Goal: Task Accomplishment & Management: Manage account settings

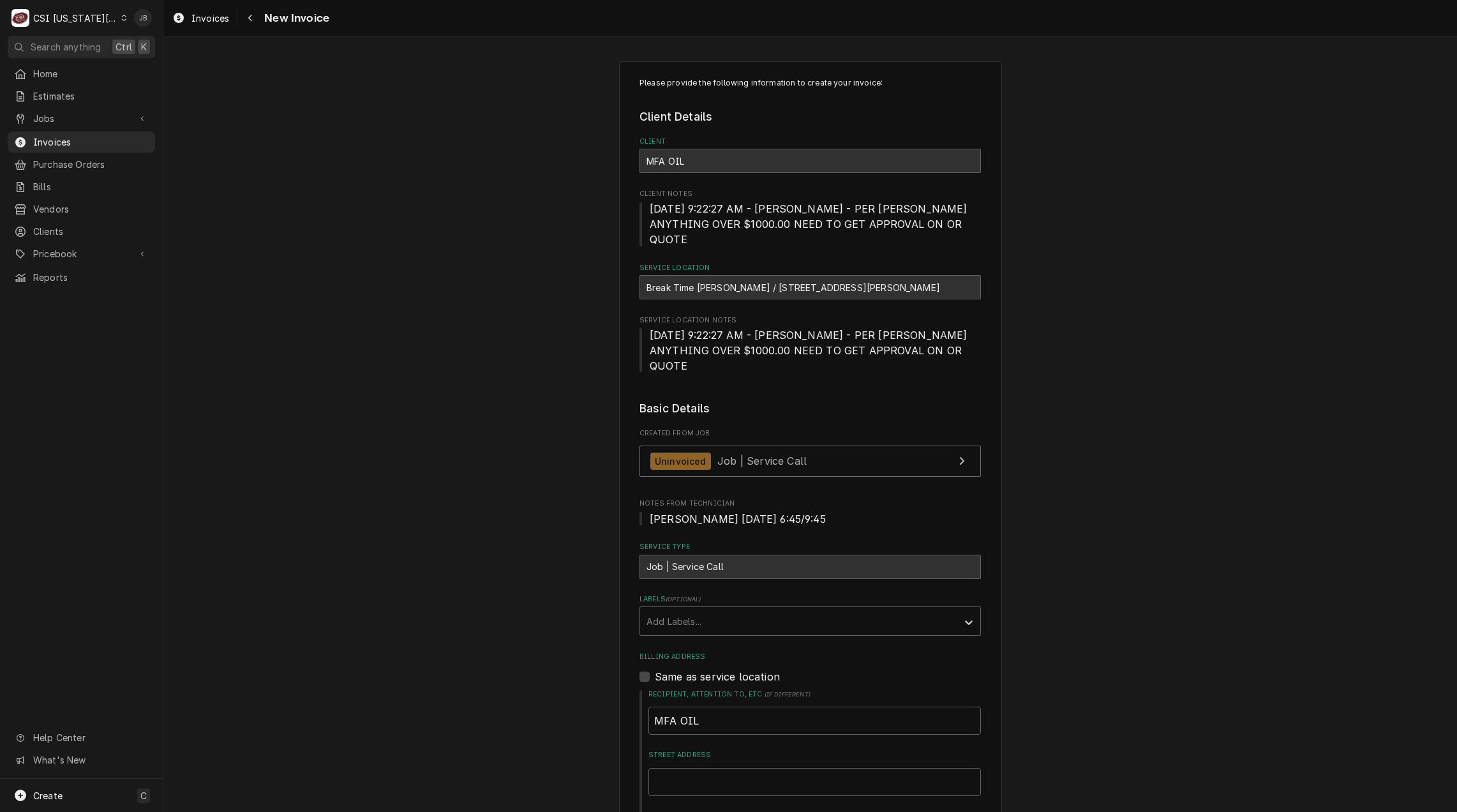
scroll to position [1021, 0]
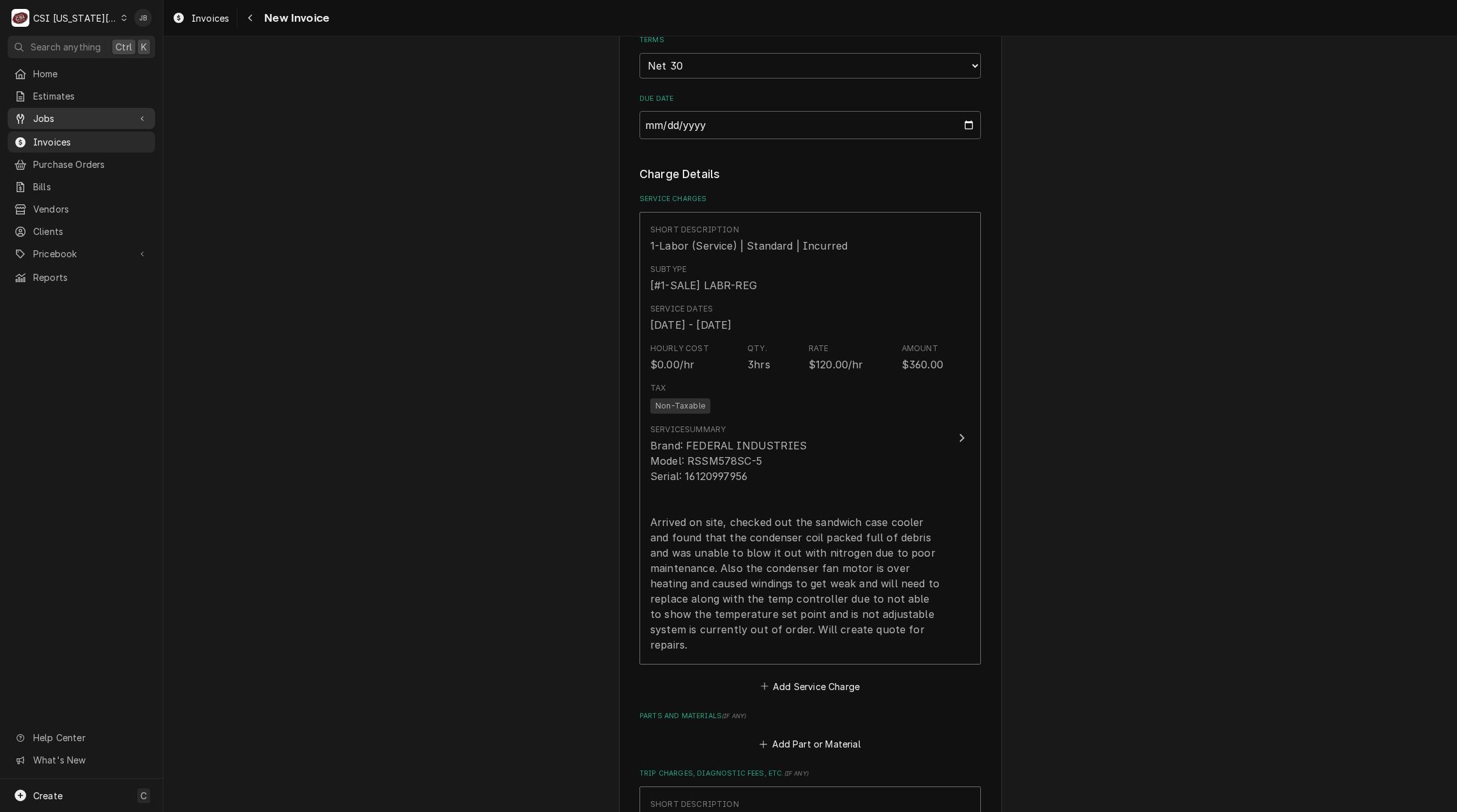
click at [61, 118] on span "Jobs" at bounding box center [82, 118] width 97 height 14
click at [89, 137] on span "Jobs" at bounding box center [91, 140] width 115 height 14
click at [420, 411] on div "Please provide the following information to create your invoice: Client Details…" at bounding box center [810, 323] width 1293 height 2588
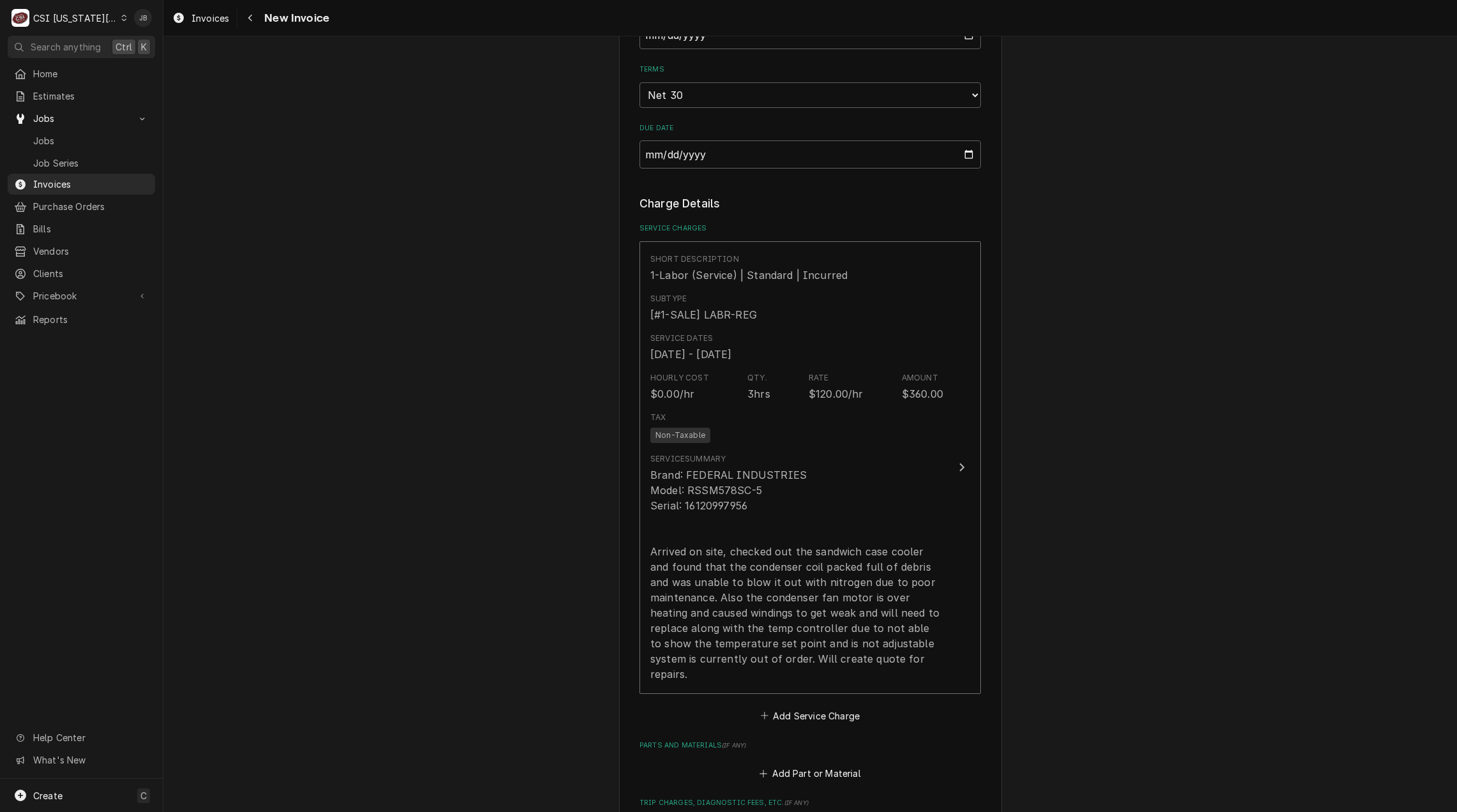
scroll to position [981, 0]
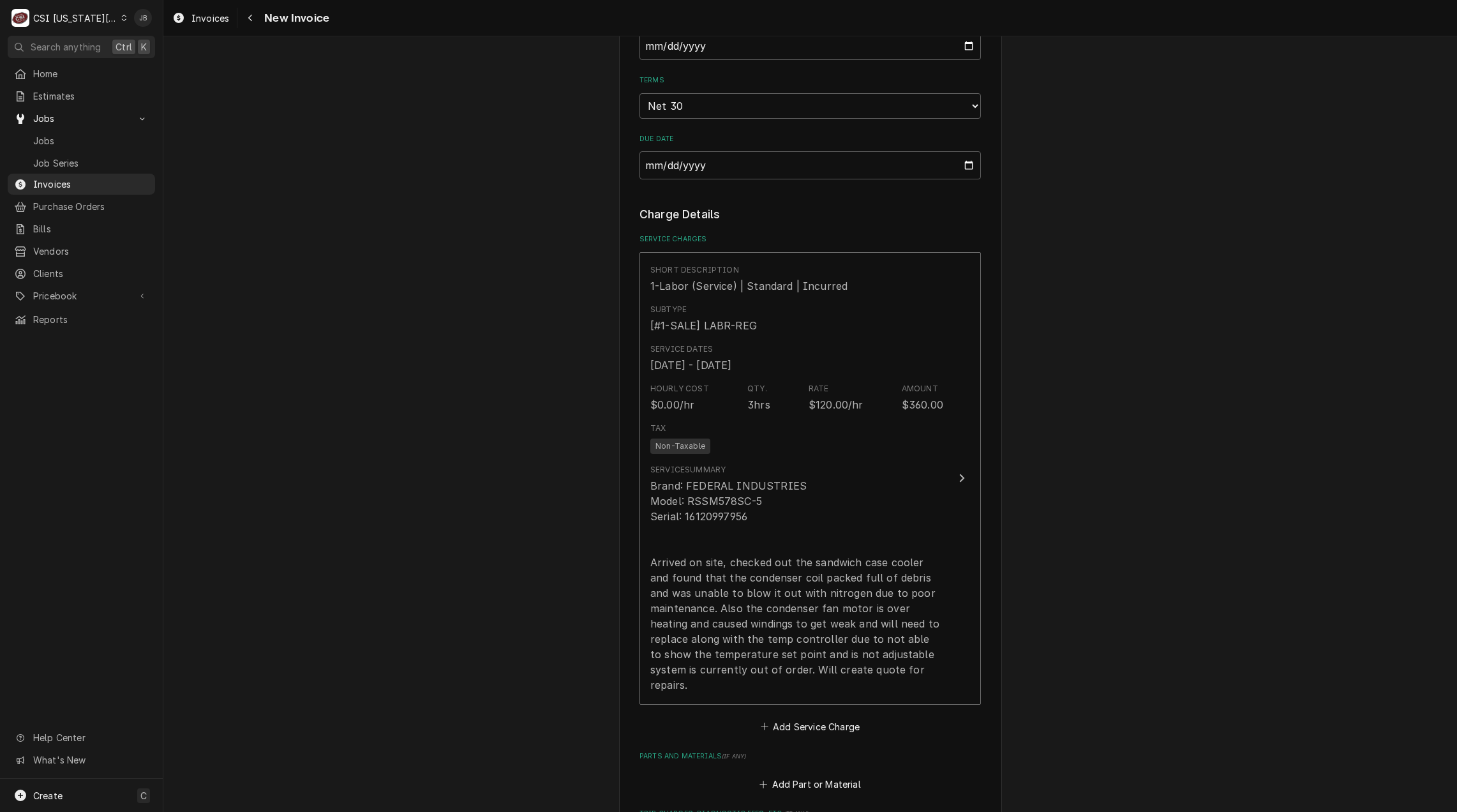
drag, startPoint x: 1441, startPoint y: 409, endPoint x: 1444, endPoint y: 429, distance: 20.2
click at [1444, 429] on div "Please provide the following information to create your invoice: Client Details…" at bounding box center [810, 363] width 1293 height 2588
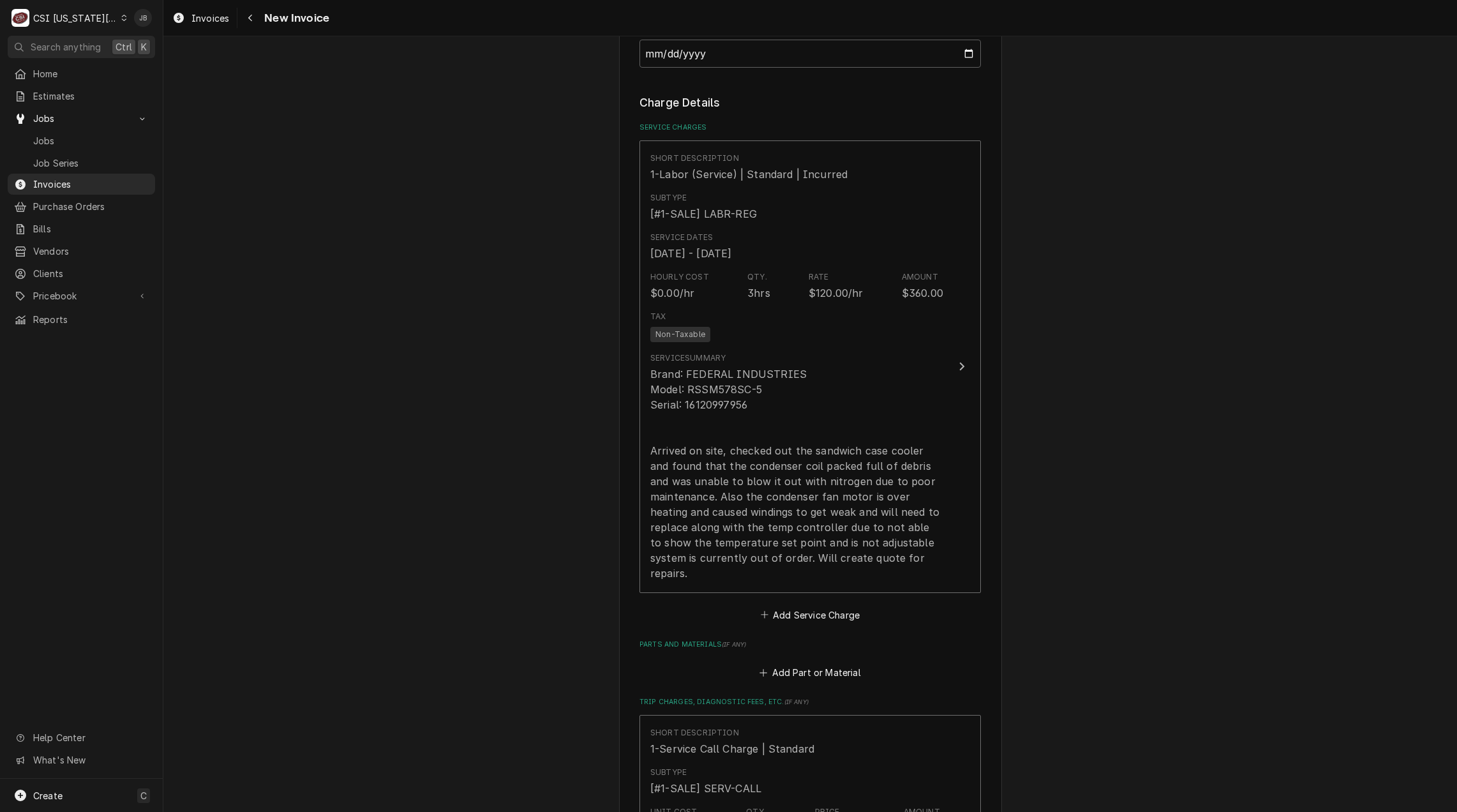
scroll to position [994, 0]
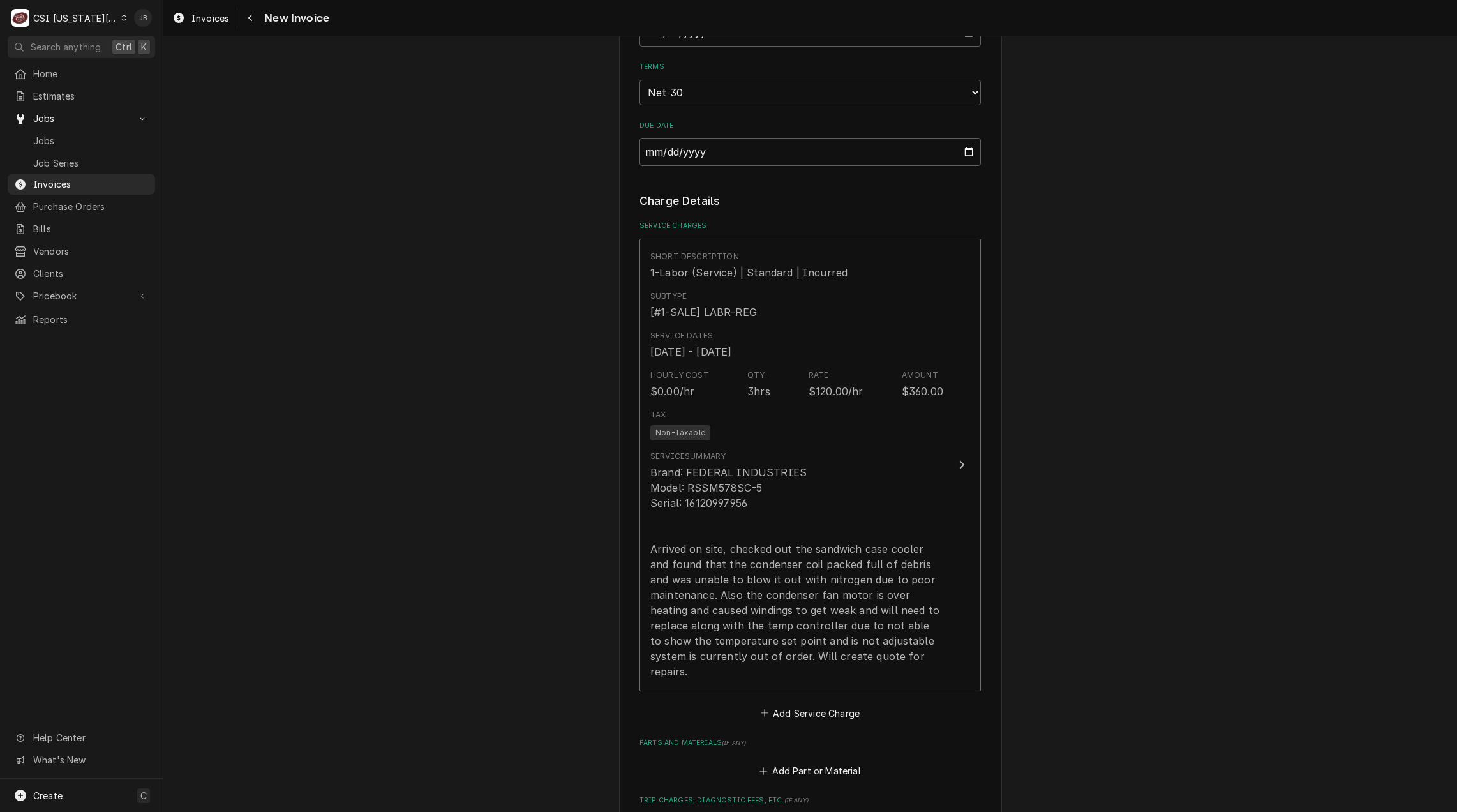
click at [1200, 426] on div "Please provide the following information to create your invoice: Client Details…" at bounding box center [810, 350] width 1293 height 2588
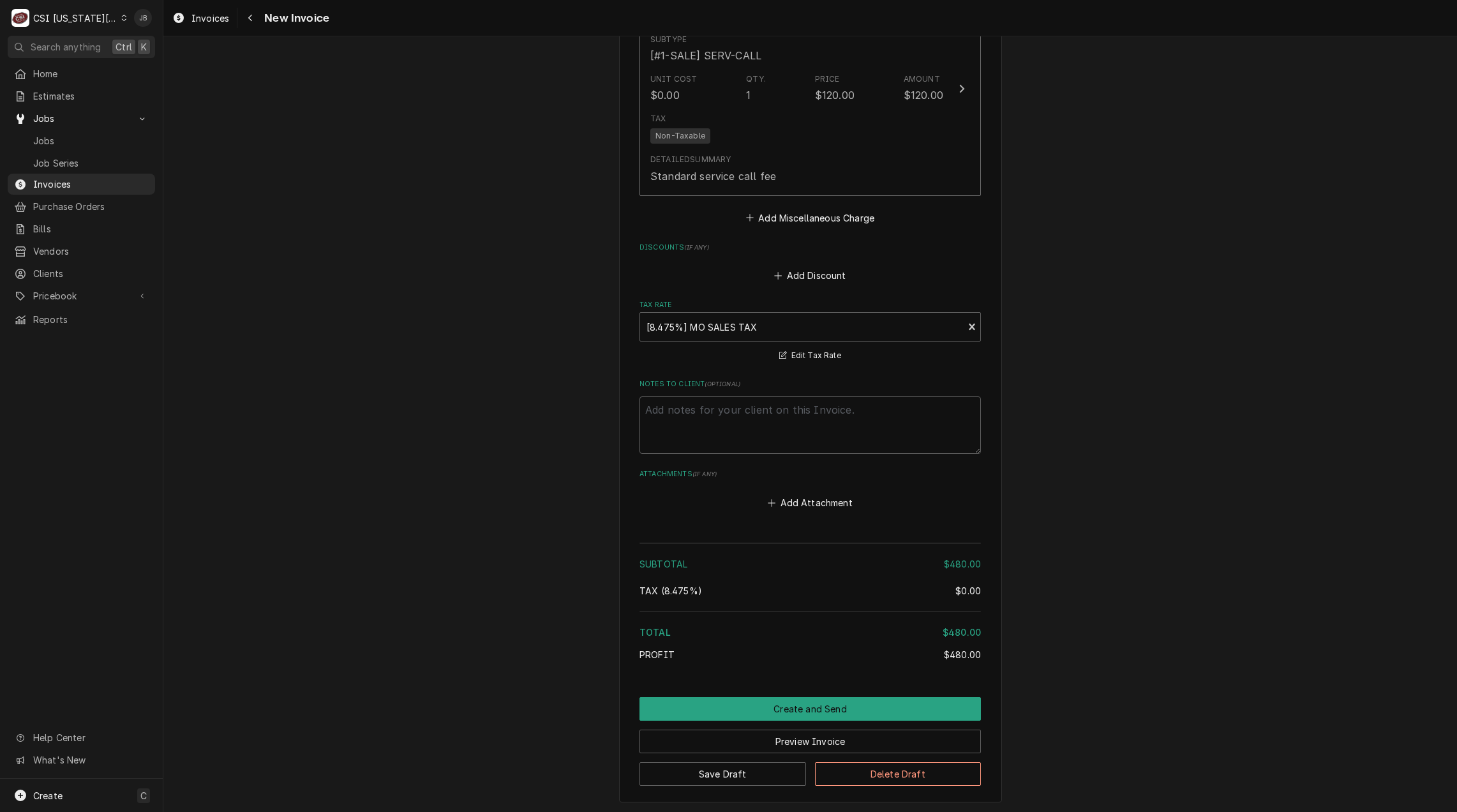
scroll to position [1841, 0]
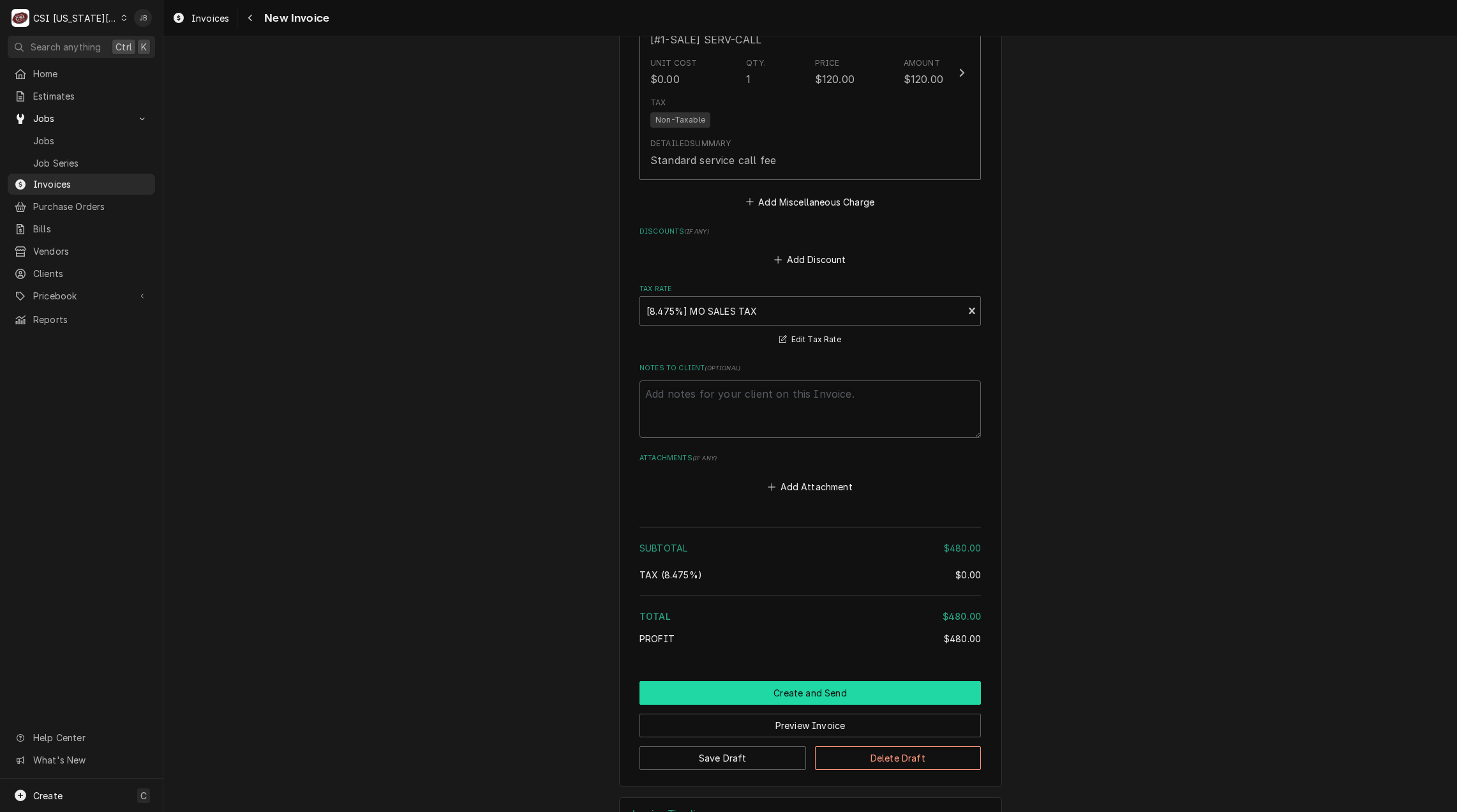
click at [743, 681] on button "Create and Send" at bounding box center [810, 693] width 341 height 23
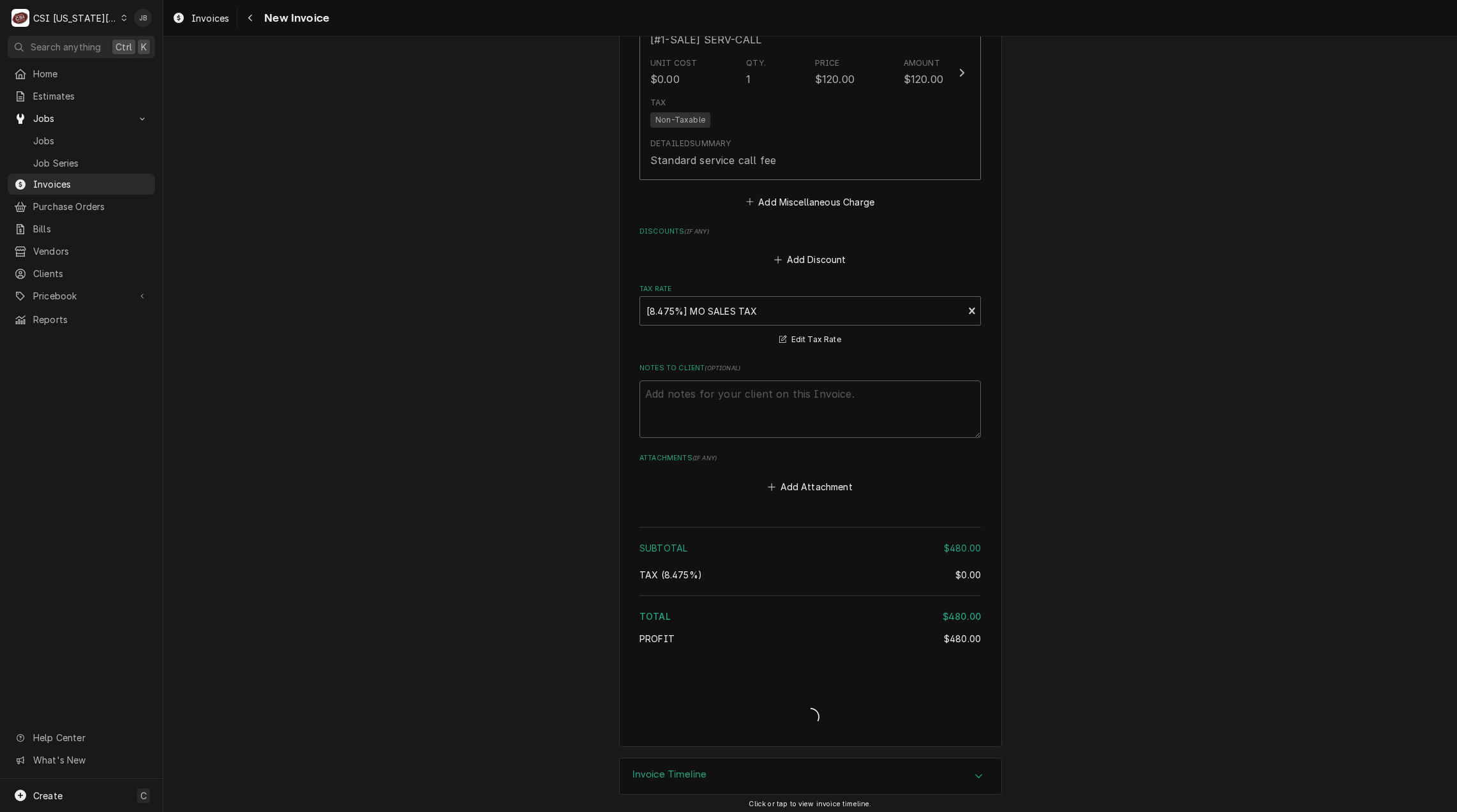
scroll to position [1801, 0]
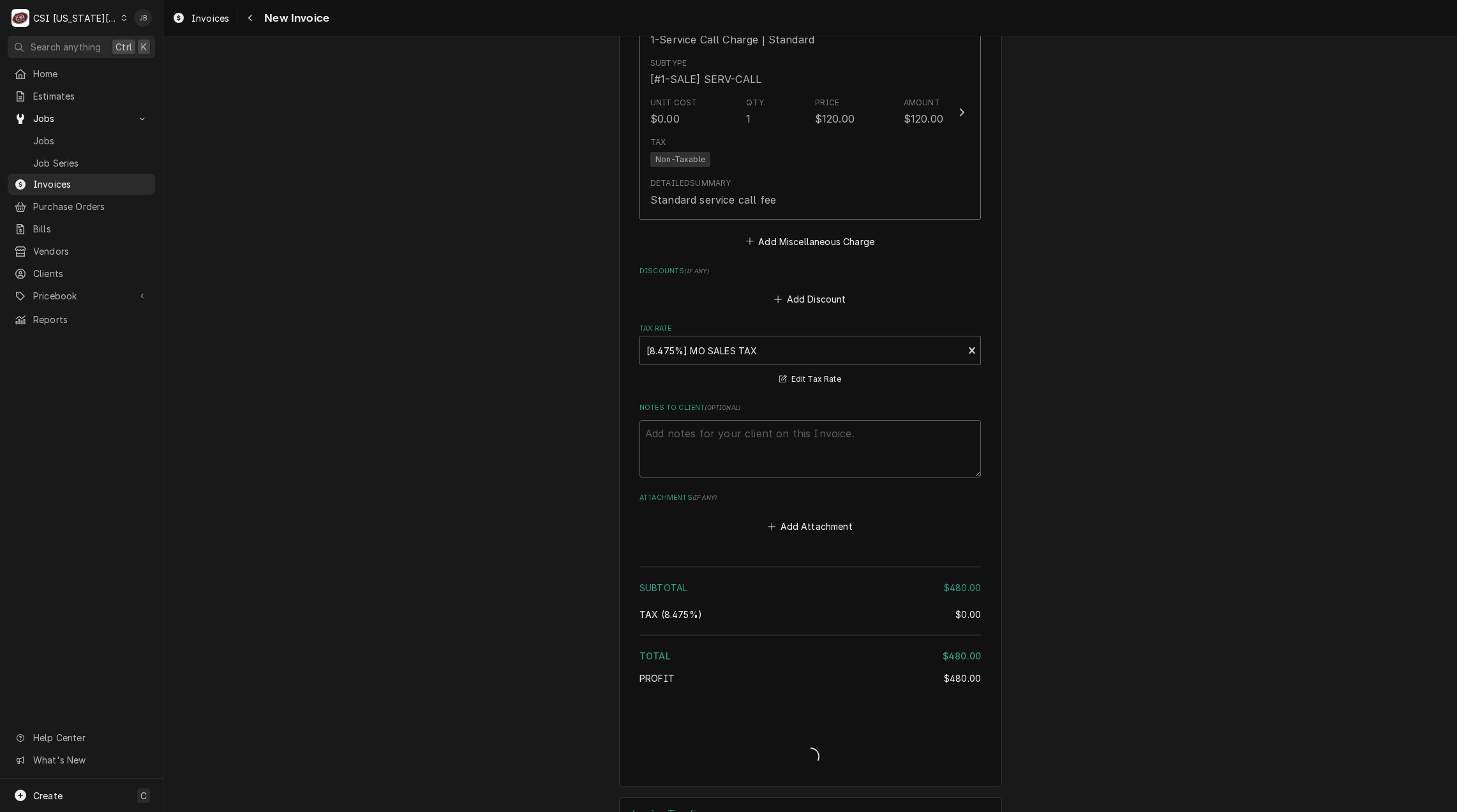
type textarea "x"
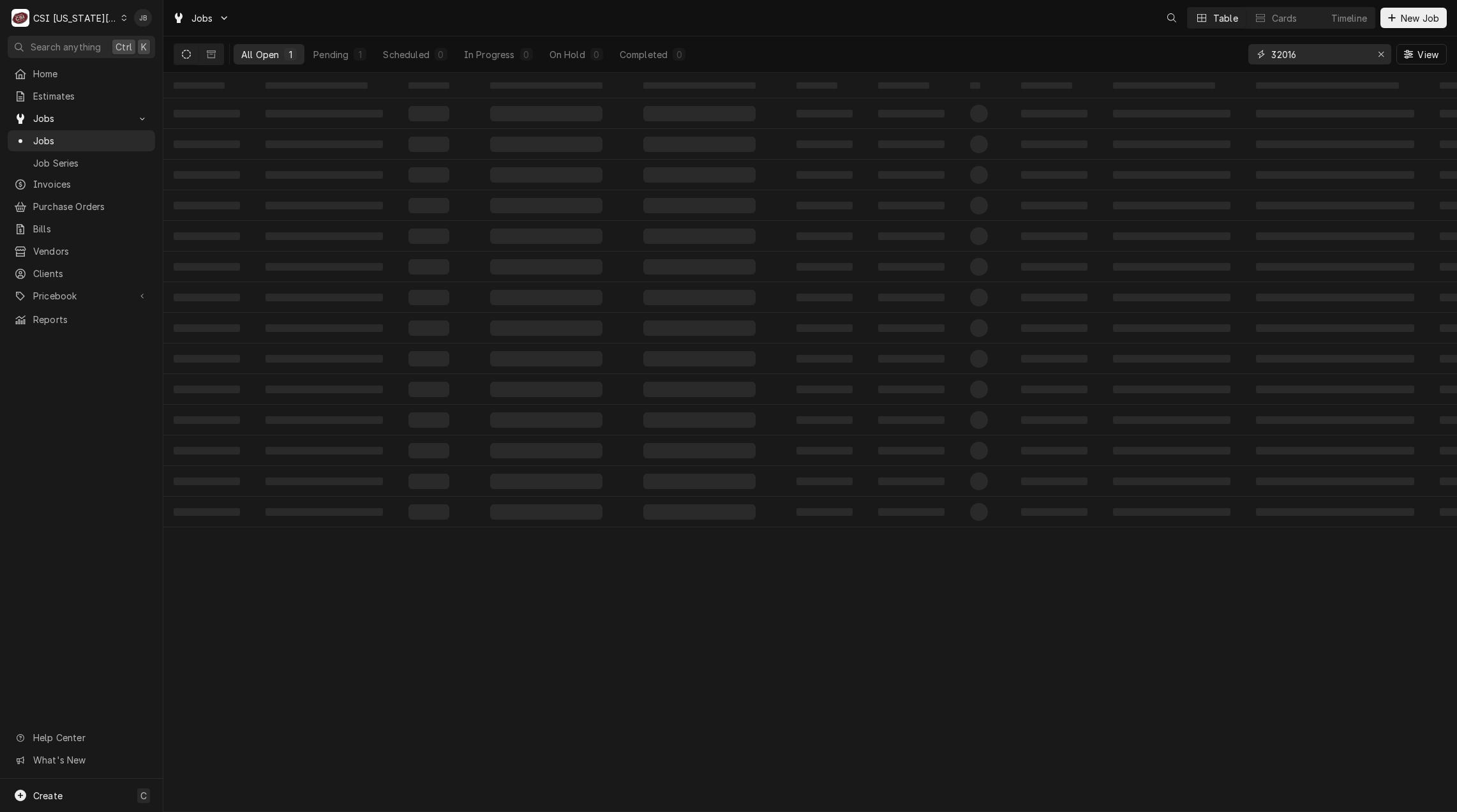
drag, startPoint x: 1333, startPoint y: 60, endPoint x: 1094, endPoint y: 63, distance: 239.0
click at [1115, 60] on div "All Open 1 Pending 1 Scheduled 0 In Progress 0 On Hold 0 Completed 0 32016 View" at bounding box center [810, 54] width 1273 height 36
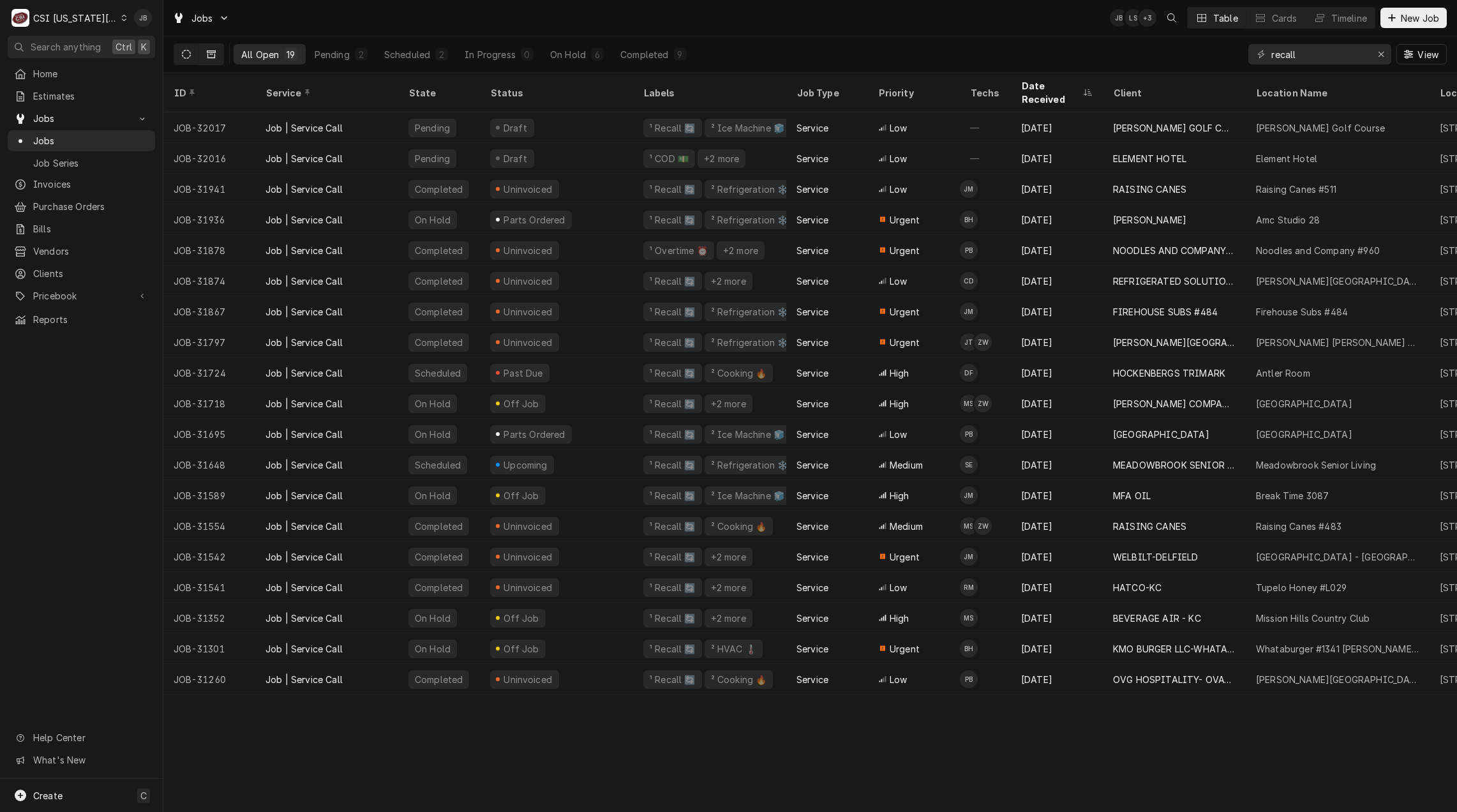
click at [208, 55] on icon "Dynamic Content Wrapper" at bounding box center [211, 54] width 9 height 9
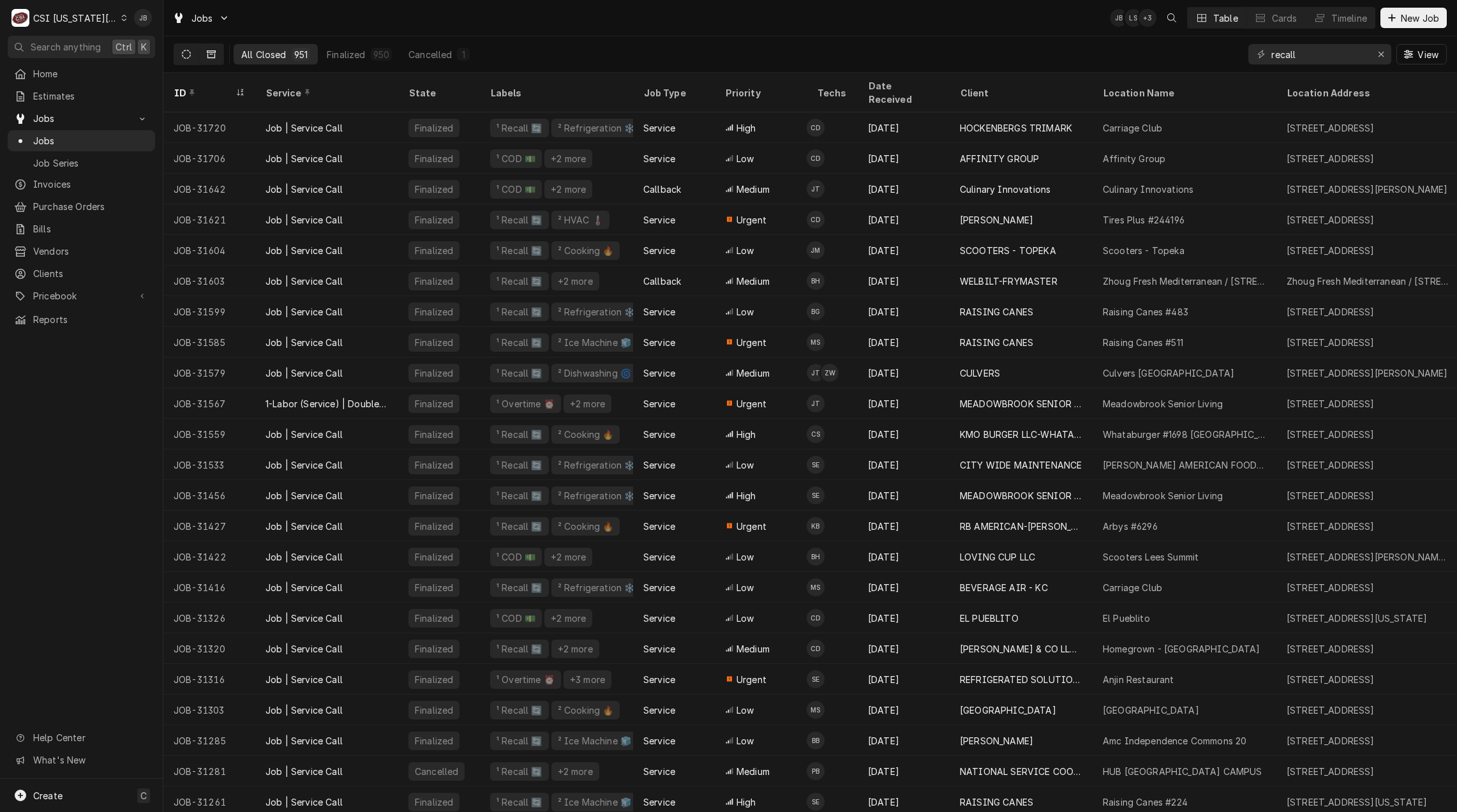
click at [186, 53] on icon "Dynamic Content Wrapper" at bounding box center [186, 54] width 9 height 9
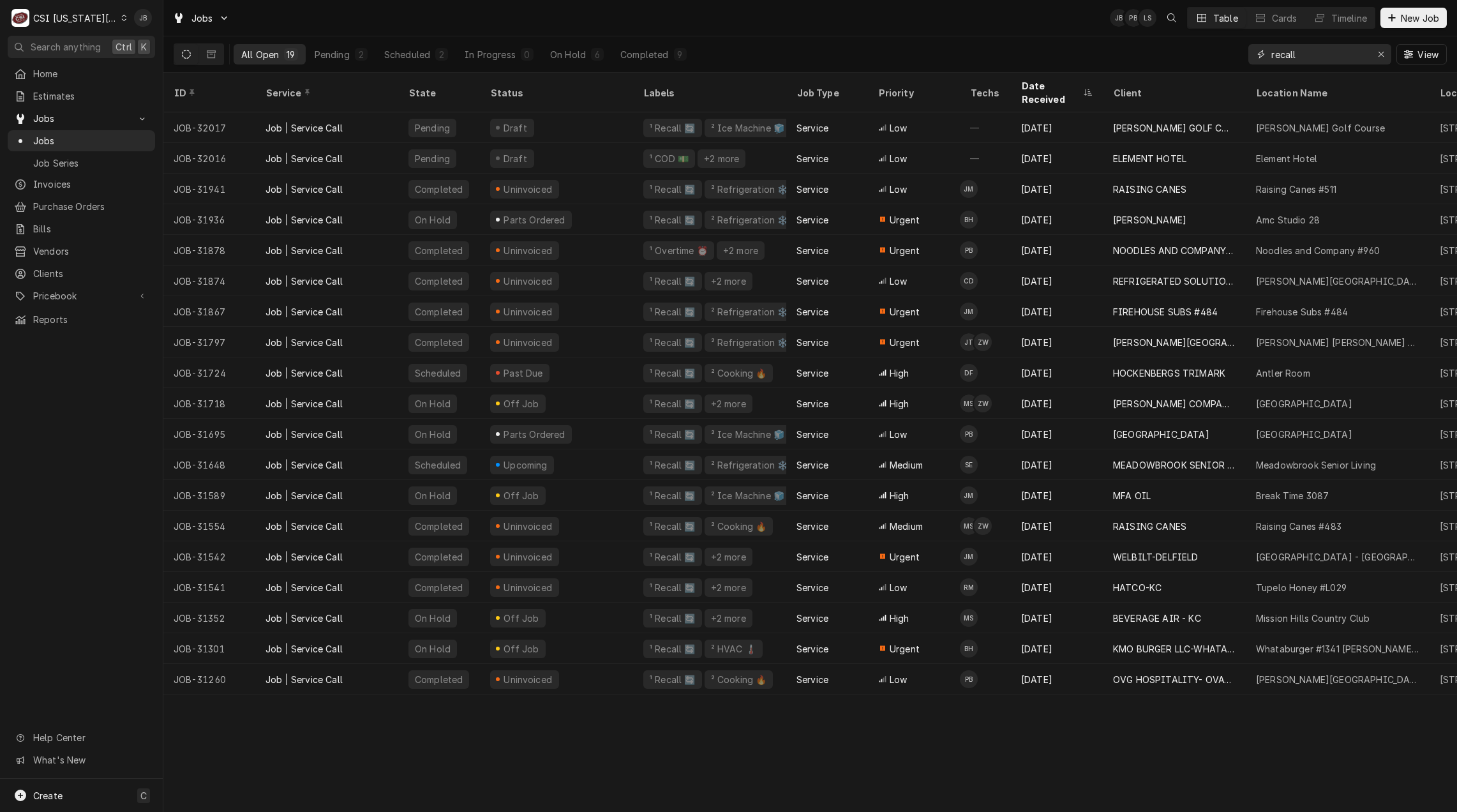
drag, startPoint x: 1237, startPoint y: 53, endPoint x: 1070, endPoint y: 26, distance: 169.2
click at [1118, 43] on div "All Open 19 Pending 2 Scheduled 2 In Progress 0 On Hold 6 Completed 9 recall Vi…" at bounding box center [810, 54] width 1273 height 36
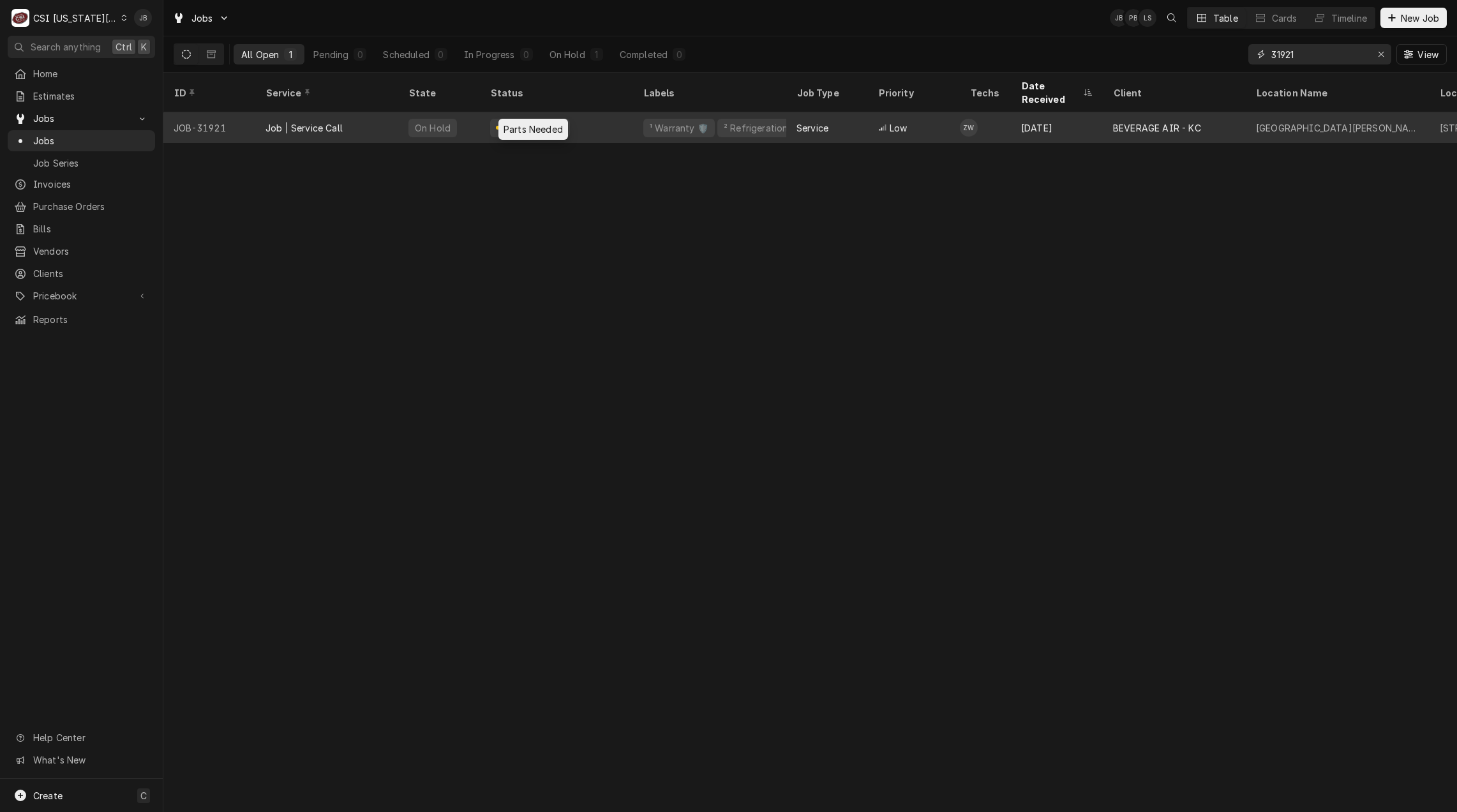
type input "31921"
click at [539, 122] on div "Parts Needed" at bounding box center [533, 128] width 63 height 14
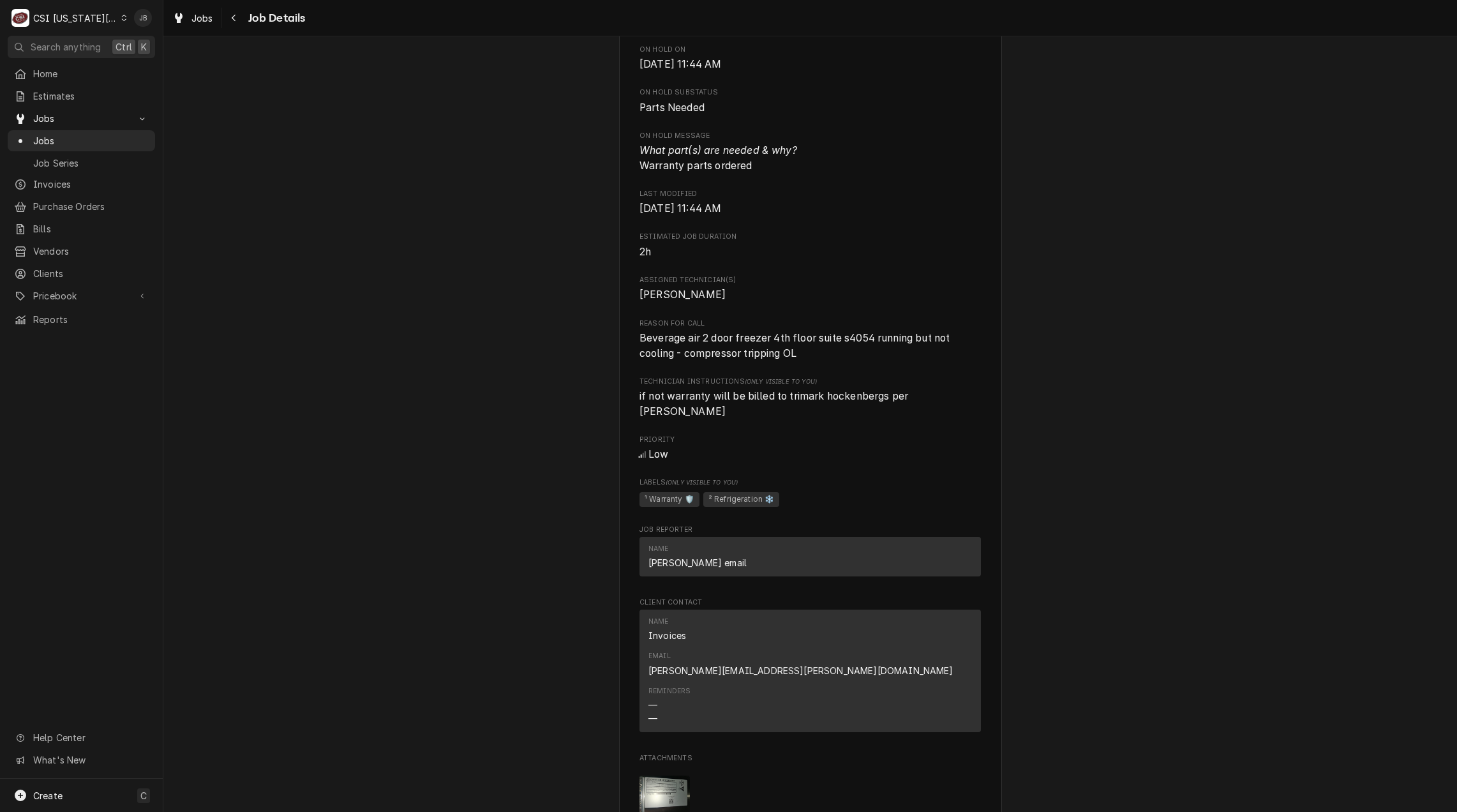
scroll to position [1148, 0]
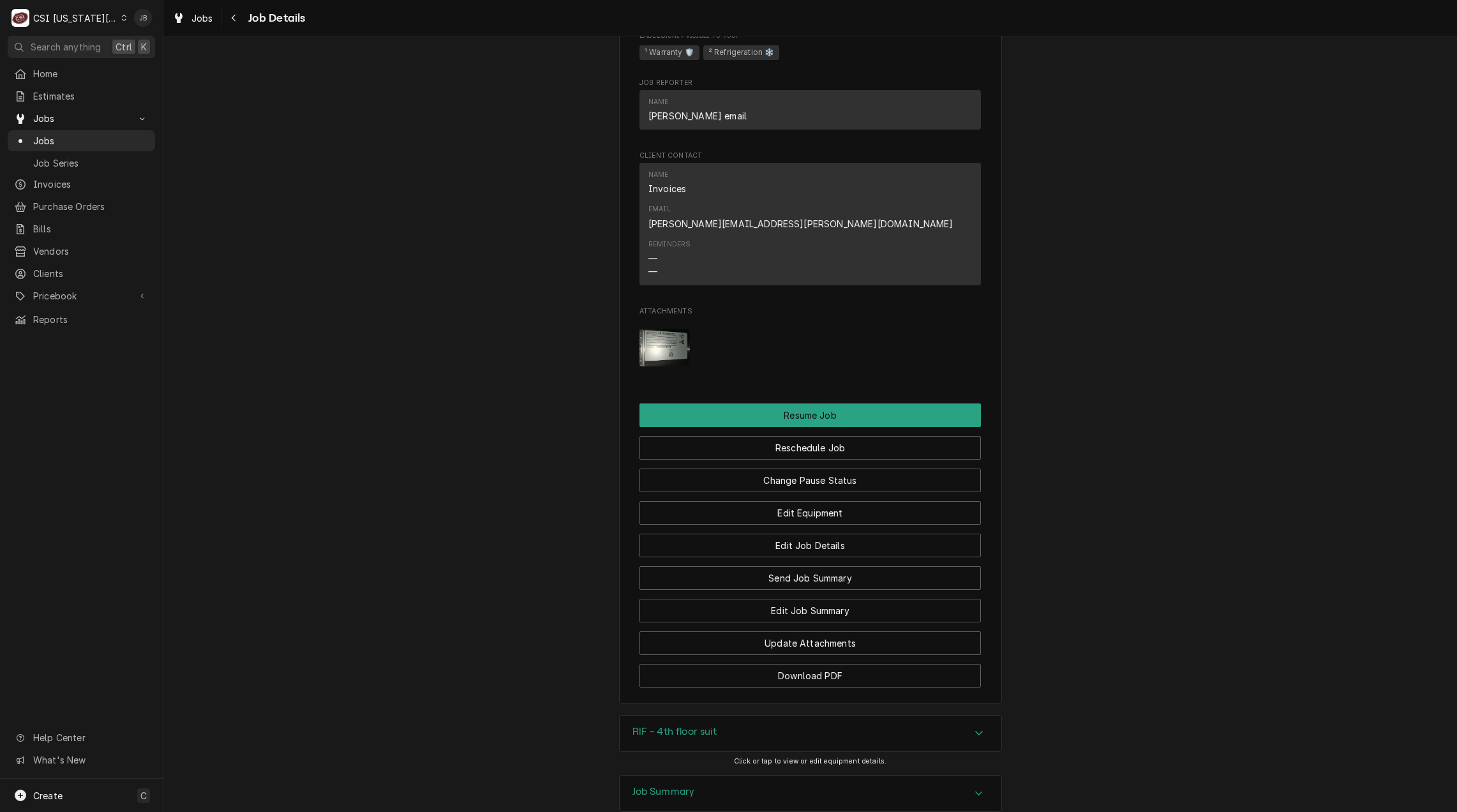
click at [660, 328] on img "Attachments" at bounding box center [664, 347] width 50 height 38
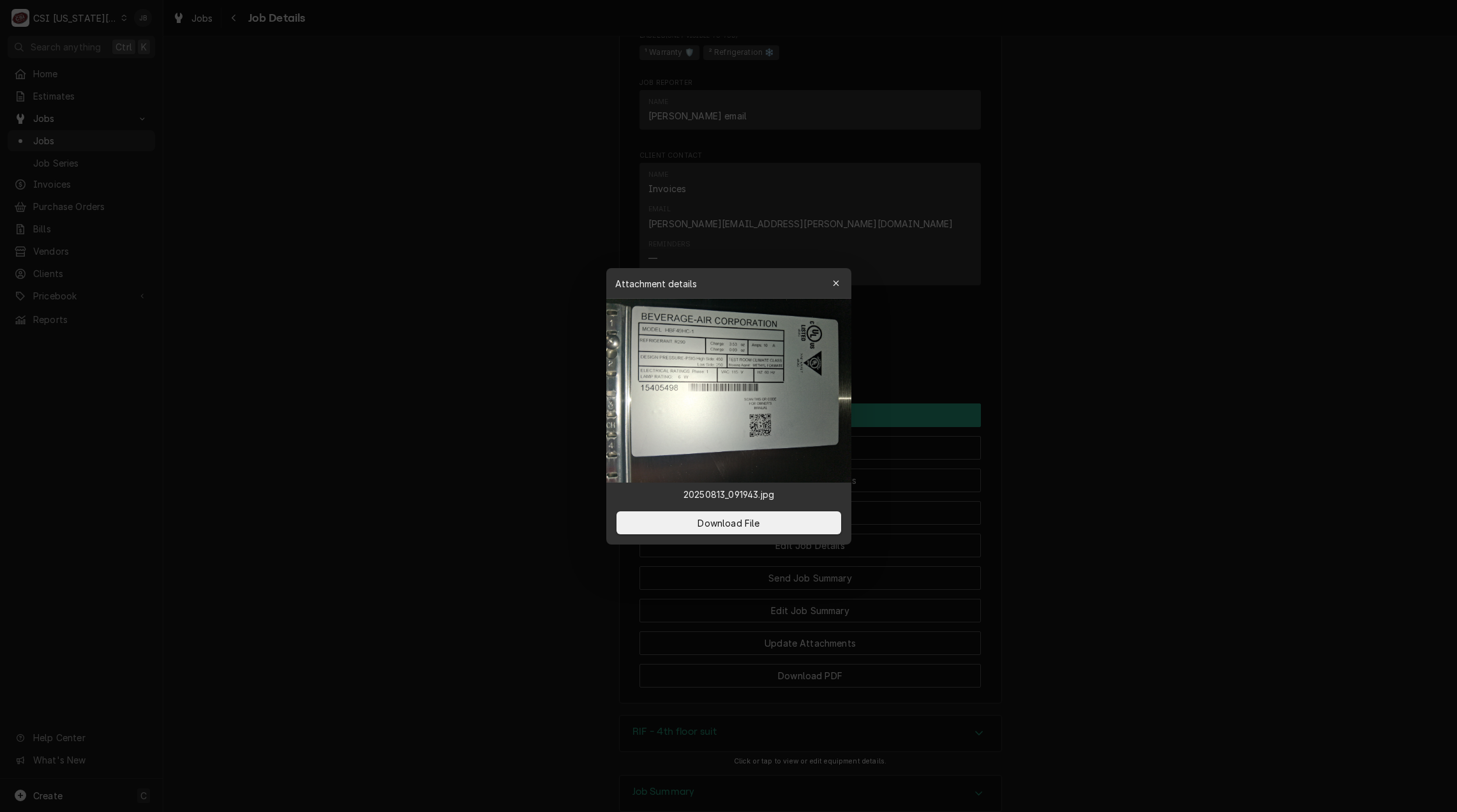
click at [1064, 308] on div at bounding box center [728, 406] width 1457 height 812
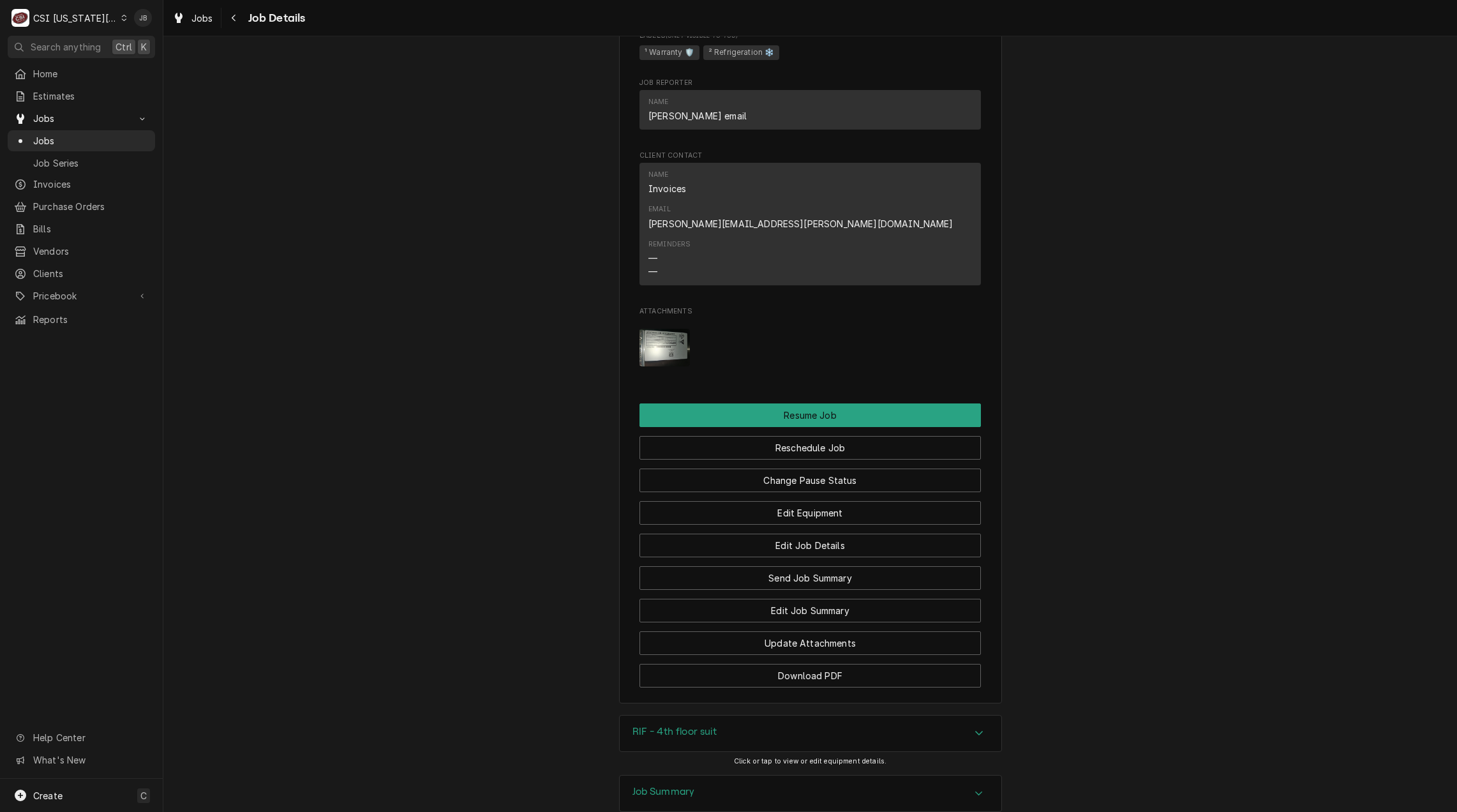
click at [665, 725] on h3 "RIF - 4th floor suit" at bounding box center [674, 731] width 84 height 12
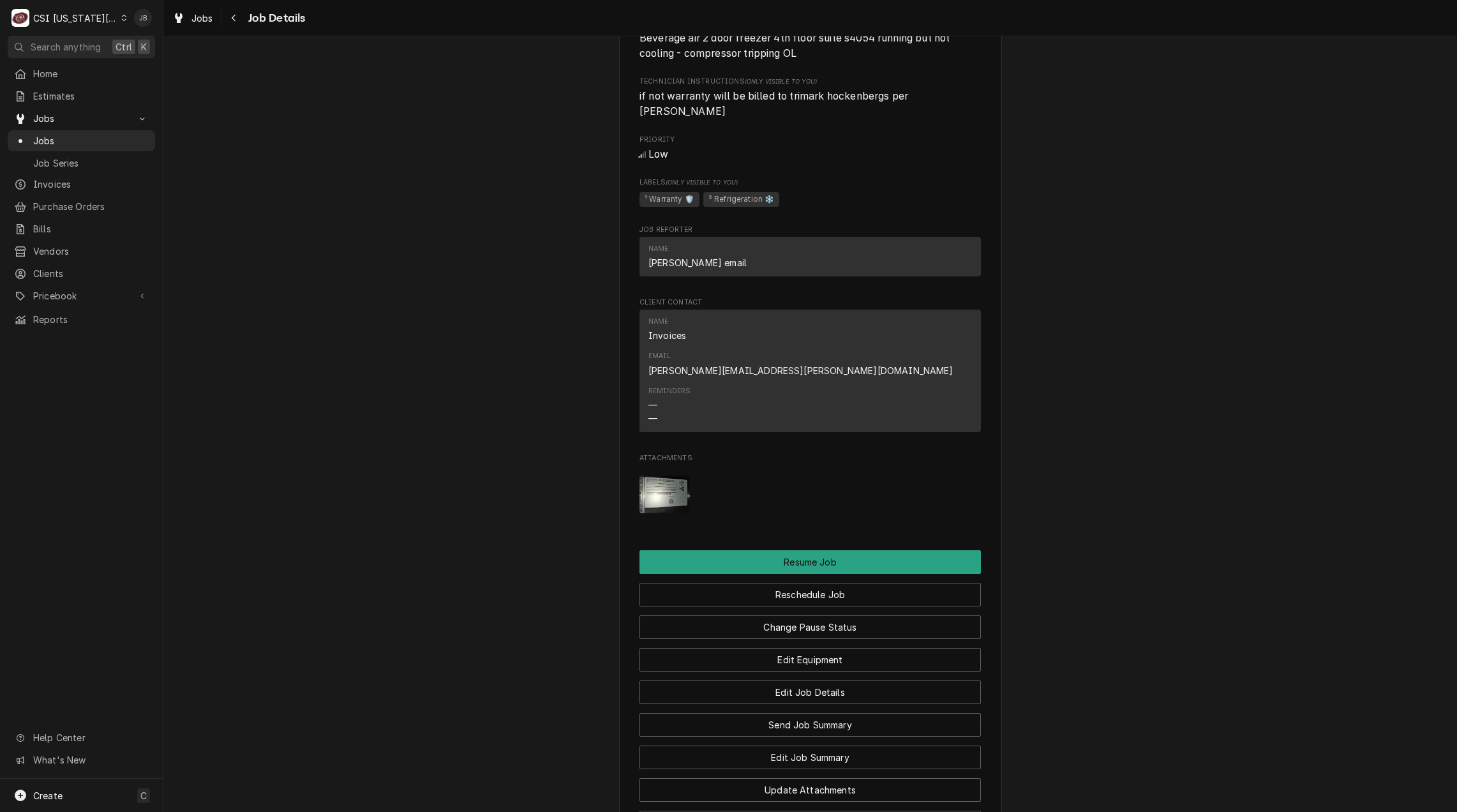
scroll to position [830, 0]
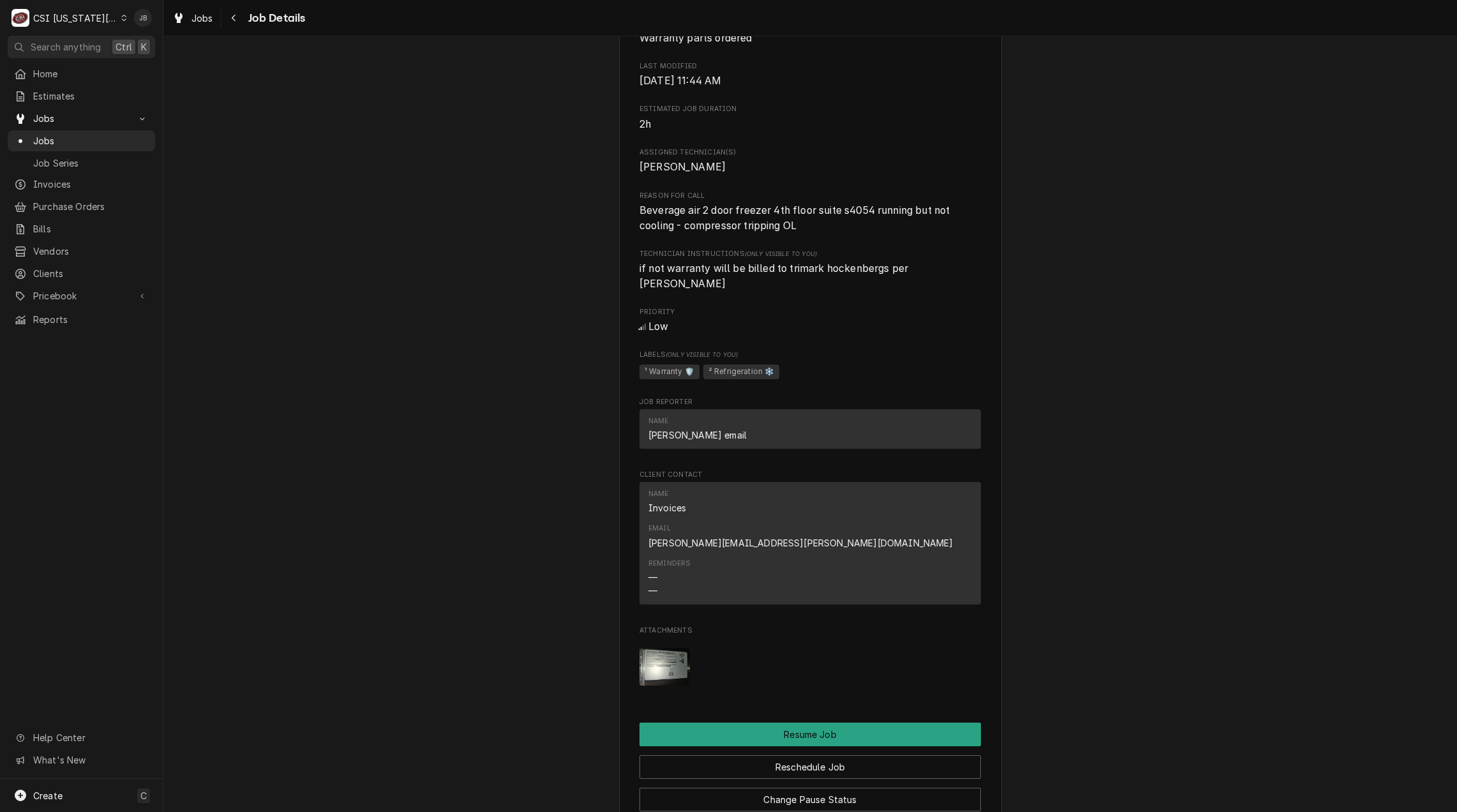
click at [661, 648] on img "Attachments" at bounding box center [664, 666] width 50 height 38
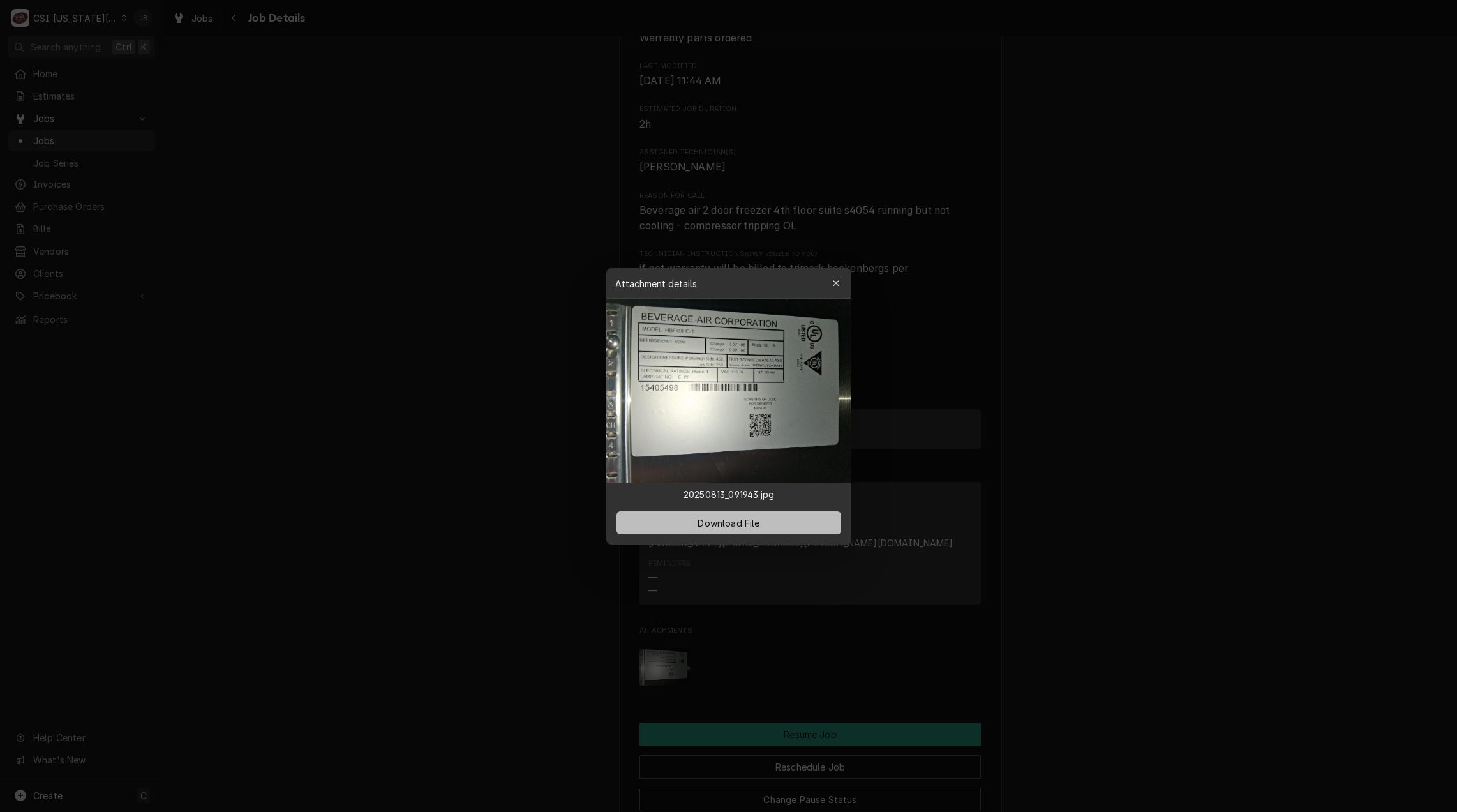
click at [740, 518] on span "Download File" at bounding box center [728, 522] width 67 height 14
click at [1259, 159] on div at bounding box center [728, 406] width 1457 height 812
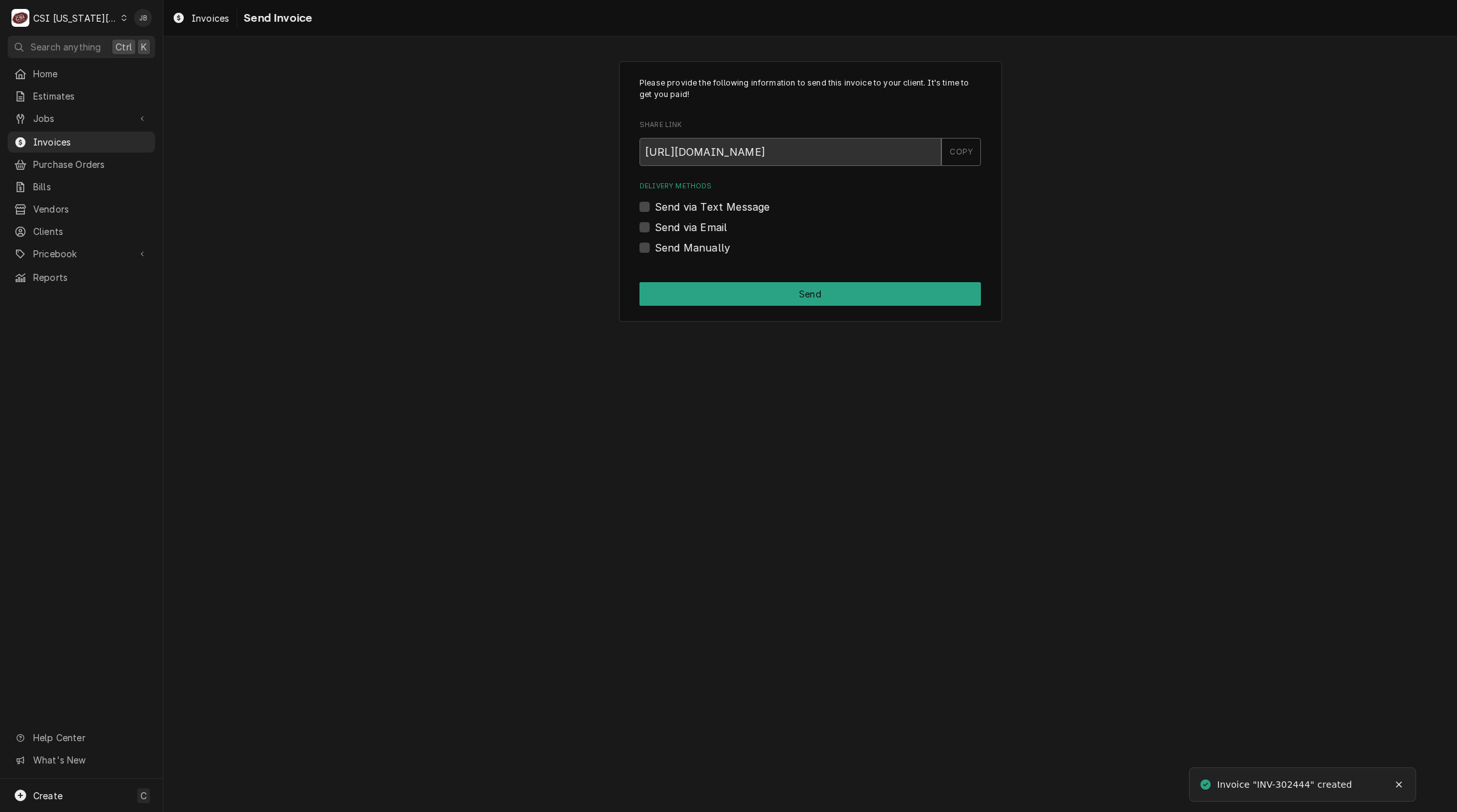
click at [688, 217] on div "Delivery Methods Send via Text Message Send via Email Send Manually" at bounding box center [810, 218] width 341 height 73
click at [686, 232] on label "Send via Email" at bounding box center [690, 228] width 72 height 16
click at [686, 232] on input "Send via Email" at bounding box center [826, 233] width 341 height 28
checkbox input "true"
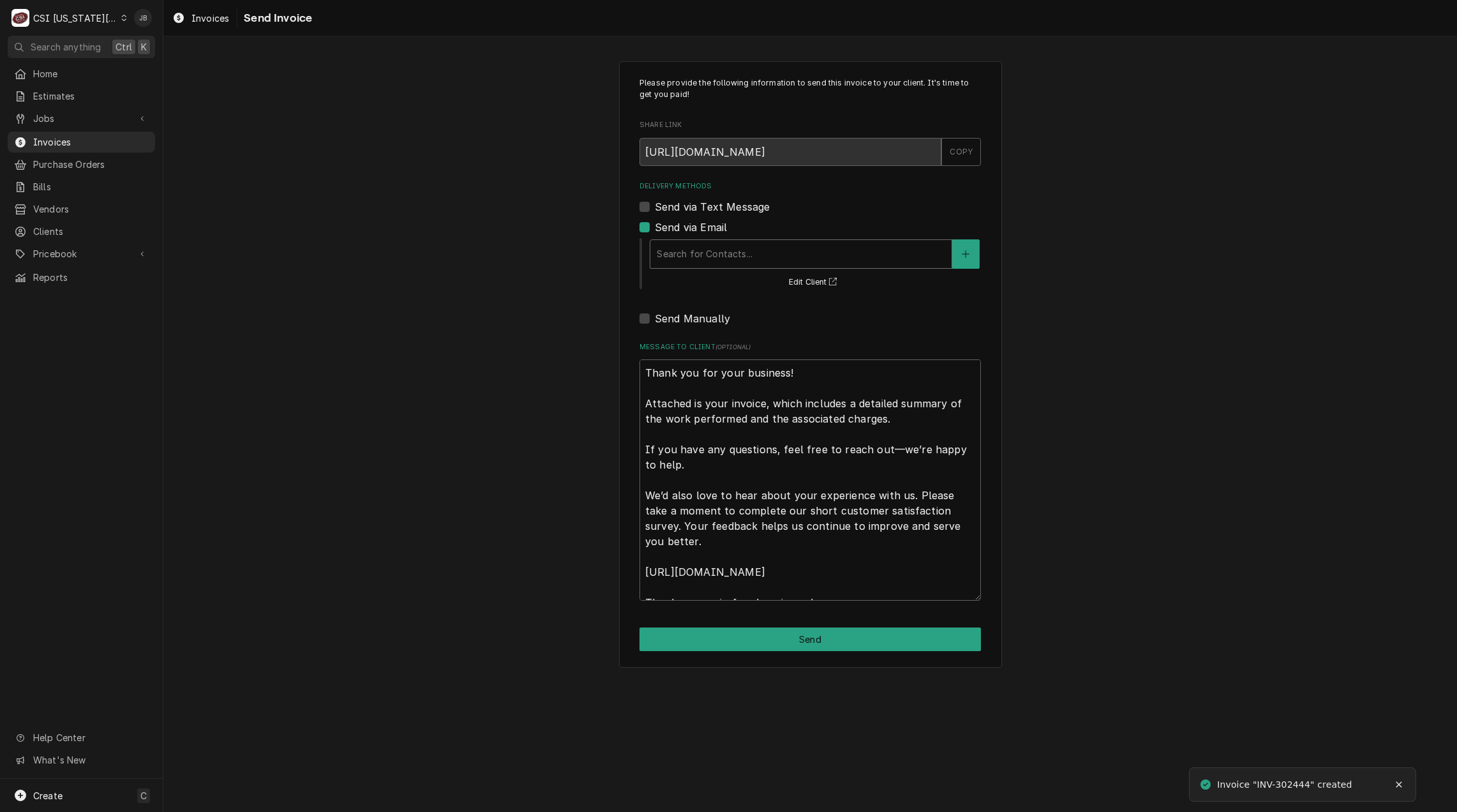
click at [712, 265] on div "Delivery Methods" at bounding box center [801, 254] width 289 height 23
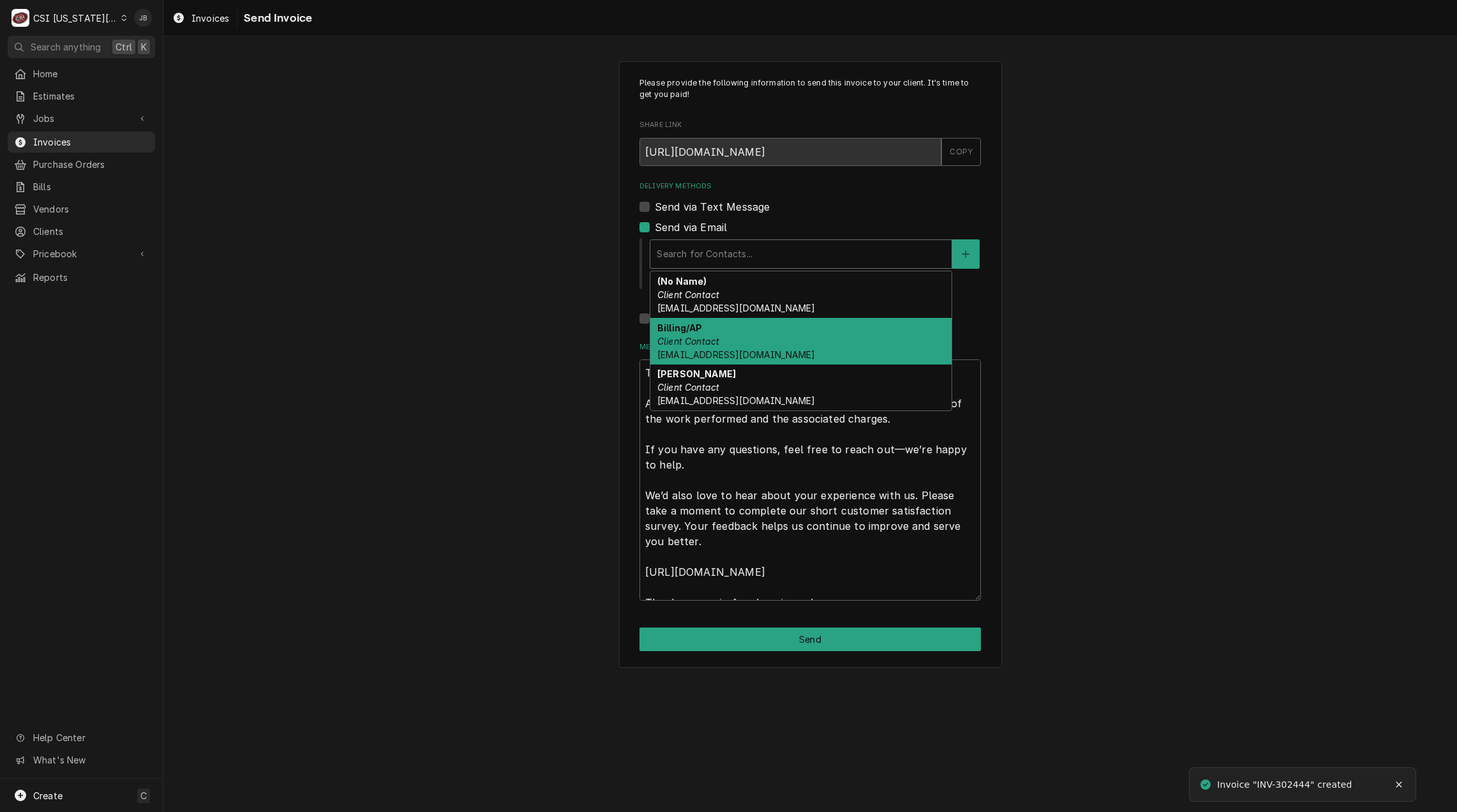
click at [756, 343] on div "Billing/AP Client Contact btmaintenance@mfaoil.com" at bounding box center [801, 341] width 301 height 47
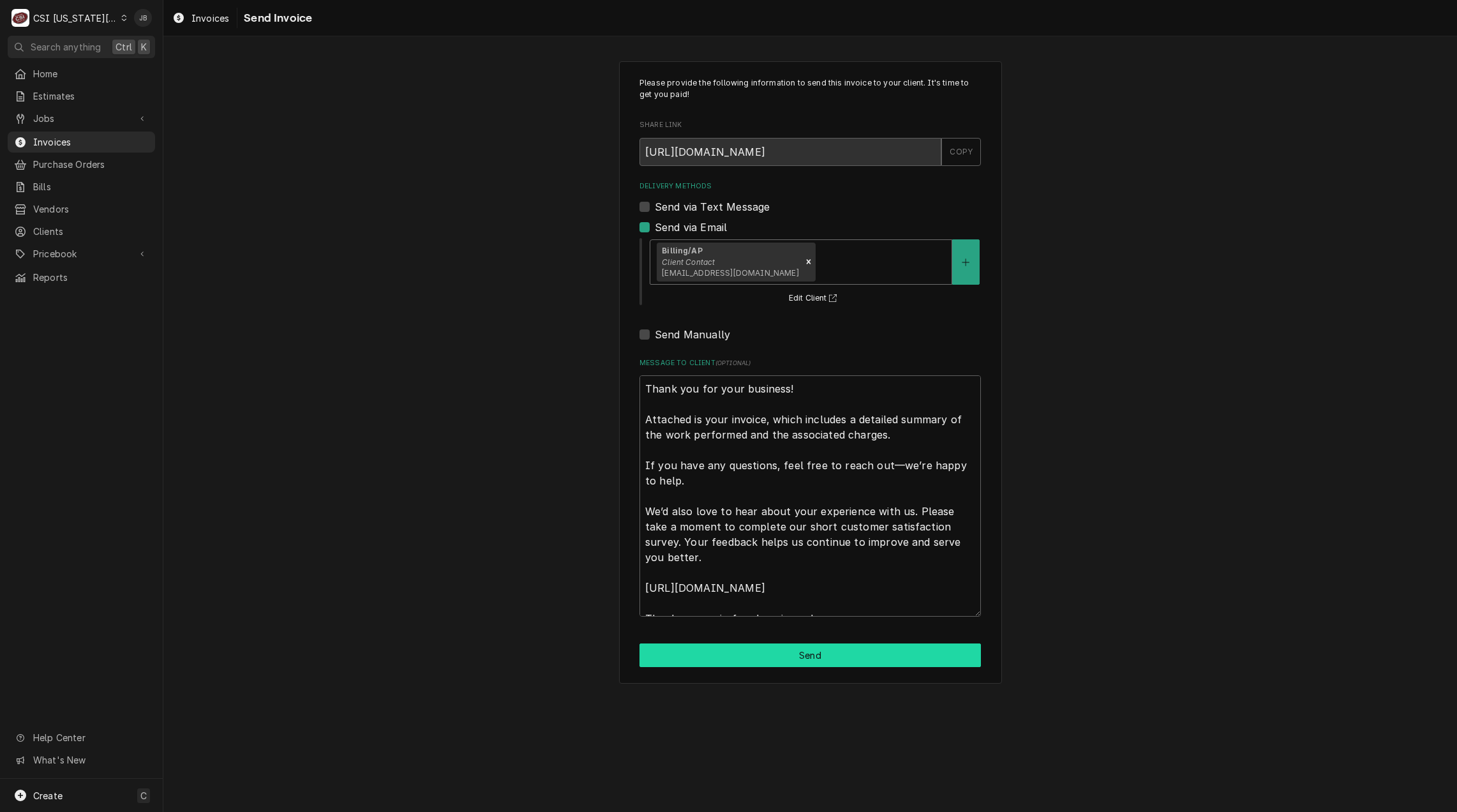
drag, startPoint x: 732, startPoint y: 656, endPoint x: 749, endPoint y: 655, distance: 17.0
click at [732, 656] on button "Send" at bounding box center [810, 655] width 341 height 23
type textarea "x"
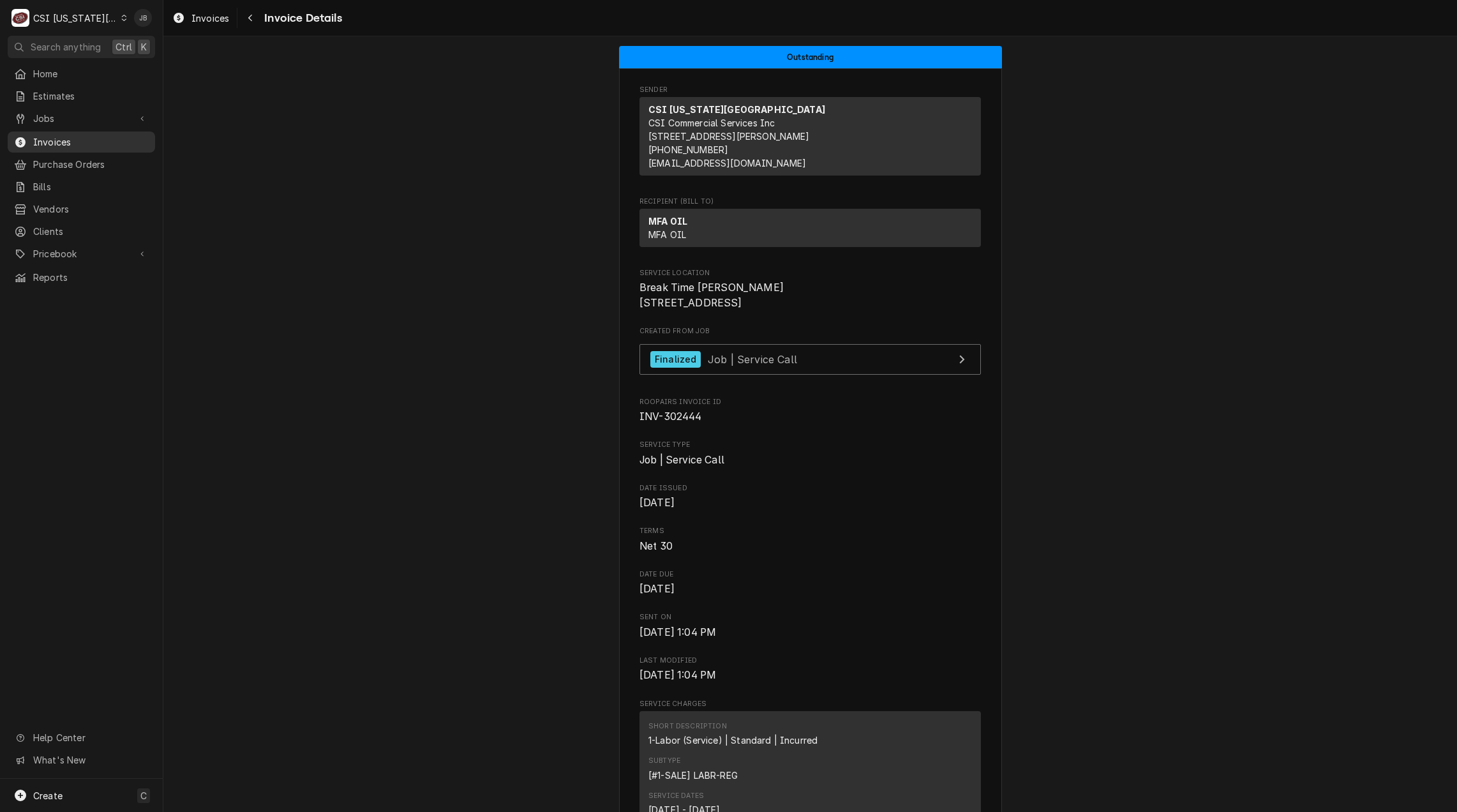
click at [83, 140] on span "Invoices" at bounding box center [91, 141] width 115 height 14
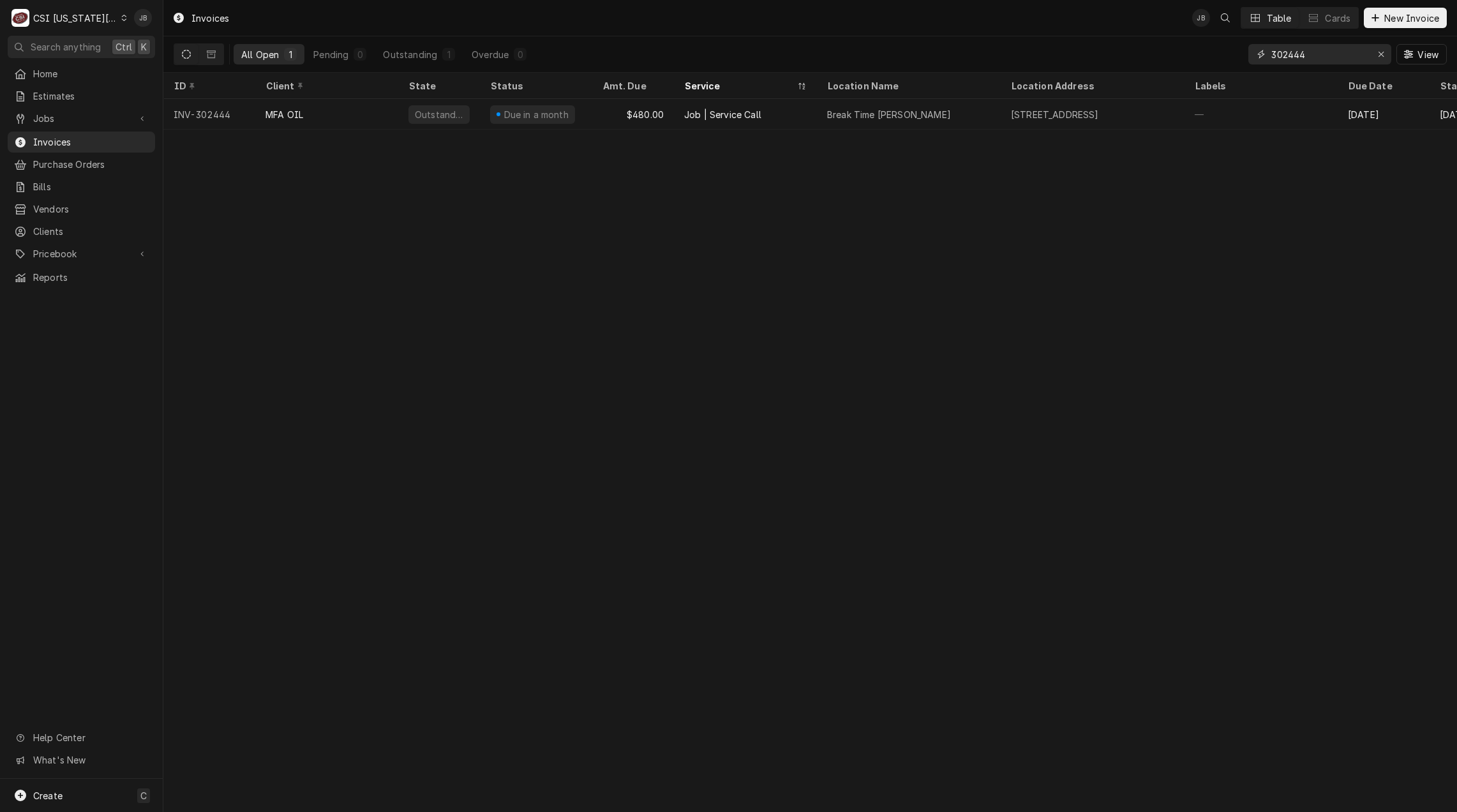
click at [1328, 53] on input "302444" at bounding box center [1319, 54] width 96 height 21
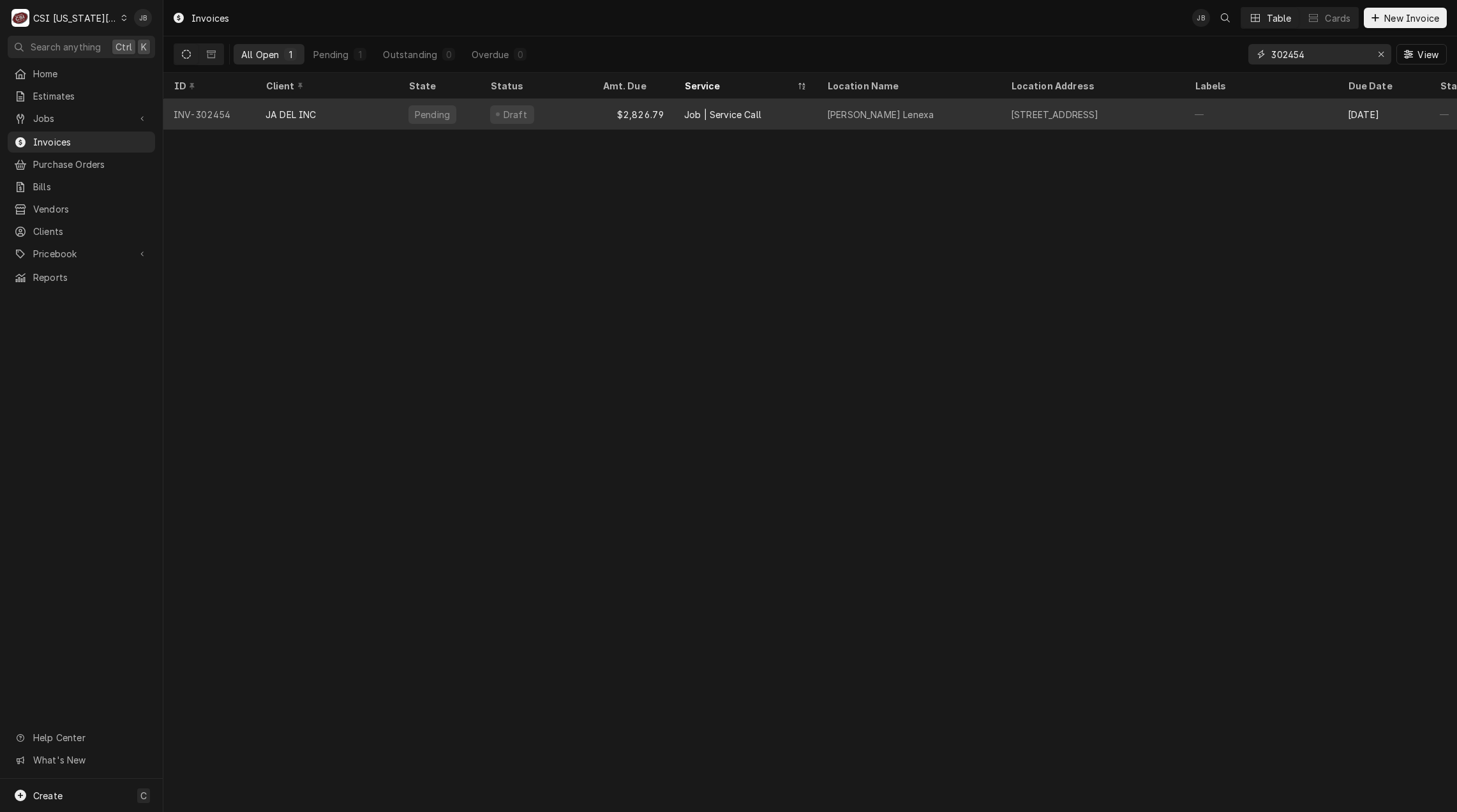
type input "302454"
click at [575, 117] on div "Draft" at bounding box center [536, 114] width 112 height 31
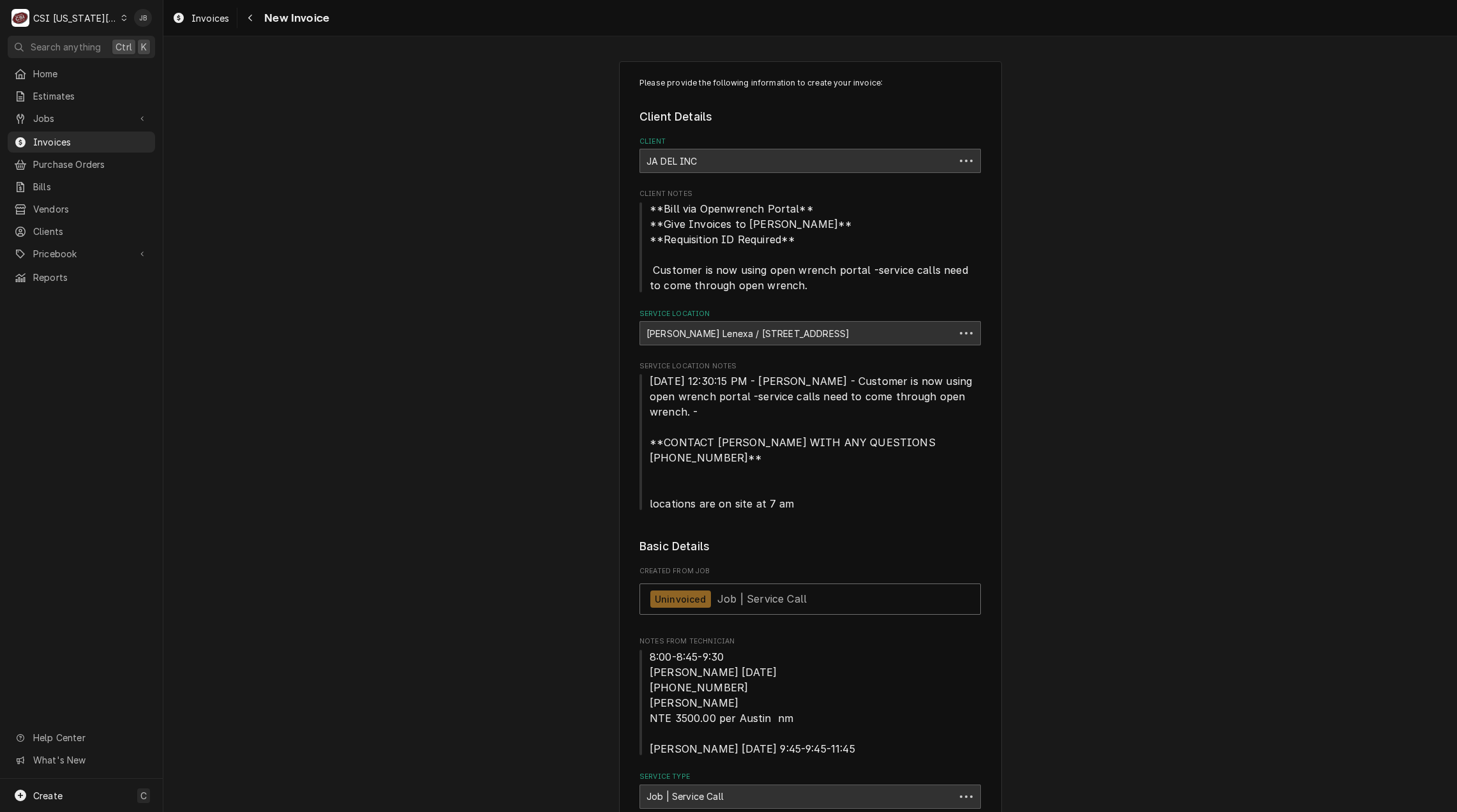
type textarea "x"
